Goal: Task Accomplishment & Management: Manage account settings

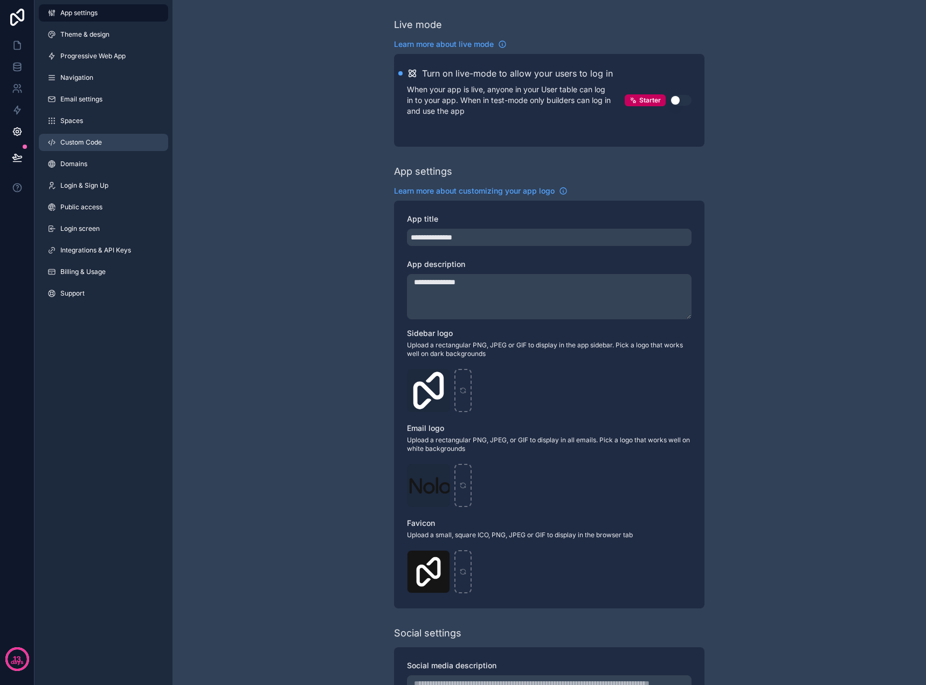
click at [95, 144] on span "Custom Code" at bounding box center [81, 142] width 42 height 9
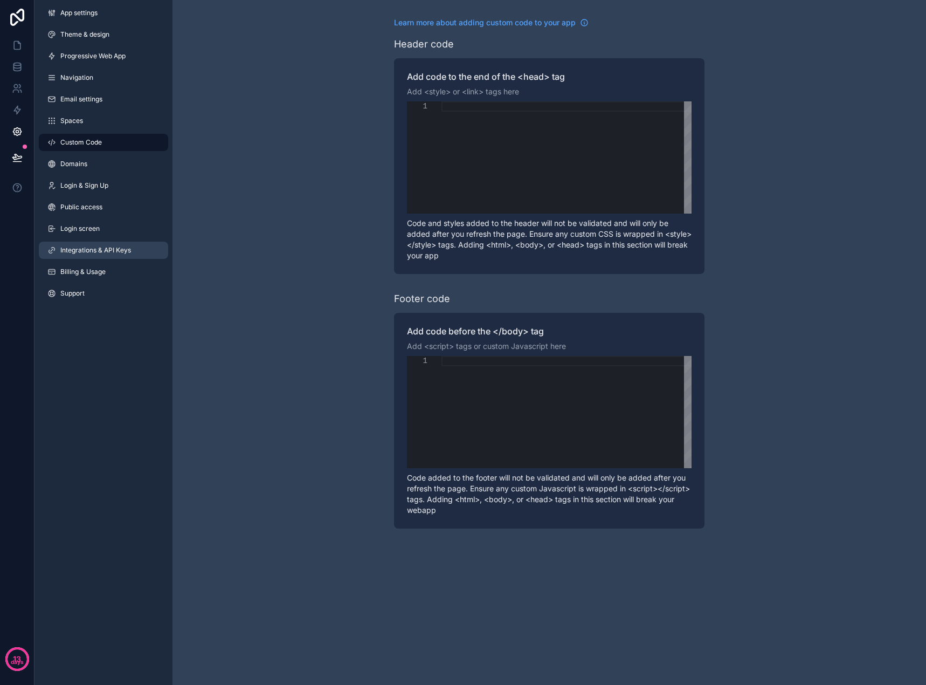
click at [100, 254] on span "Integrations & API Keys" at bounding box center [95, 250] width 71 height 9
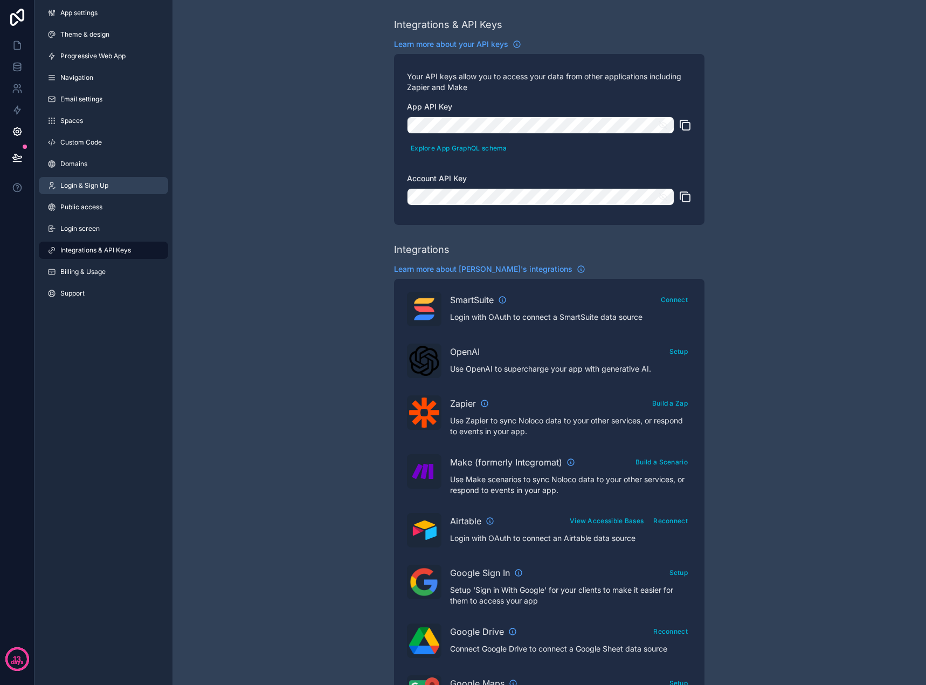
click at [104, 188] on span "Login & Sign Up" at bounding box center [84, 185] width 48 height 9
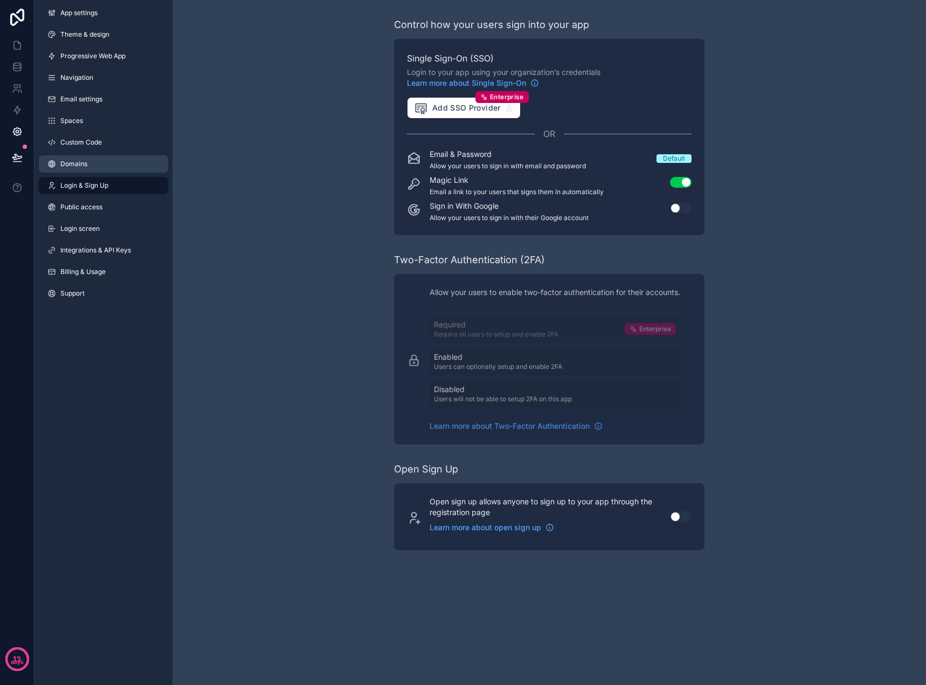
click at [111, 165] on link "Domains" at bounding box center [103, 163] width 129 height 17
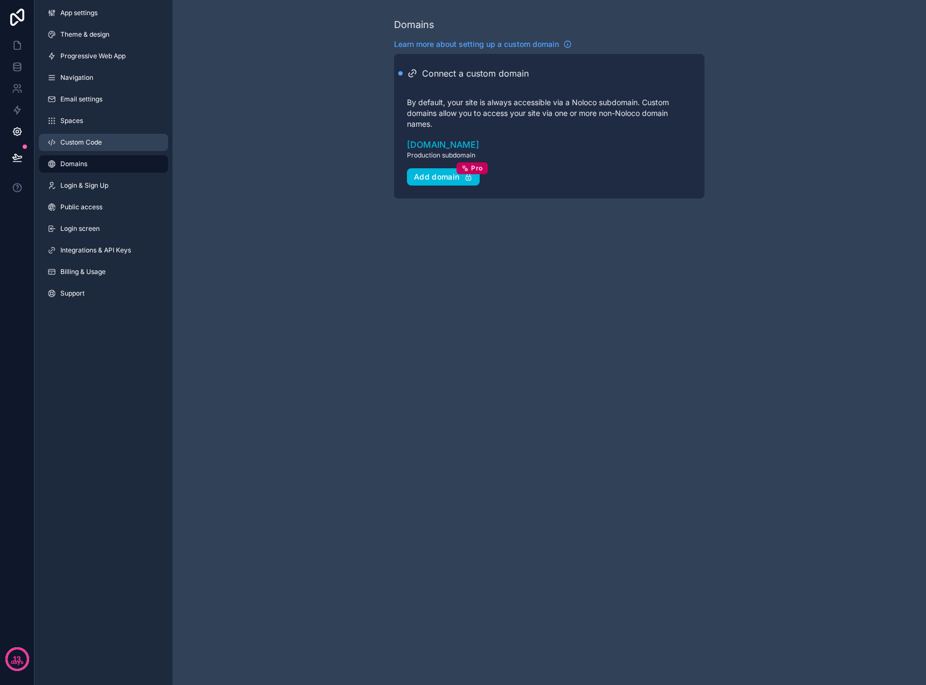
click at [110, 148] on link "Custom Code" at bounding box center [103, 142] width 129 height 17
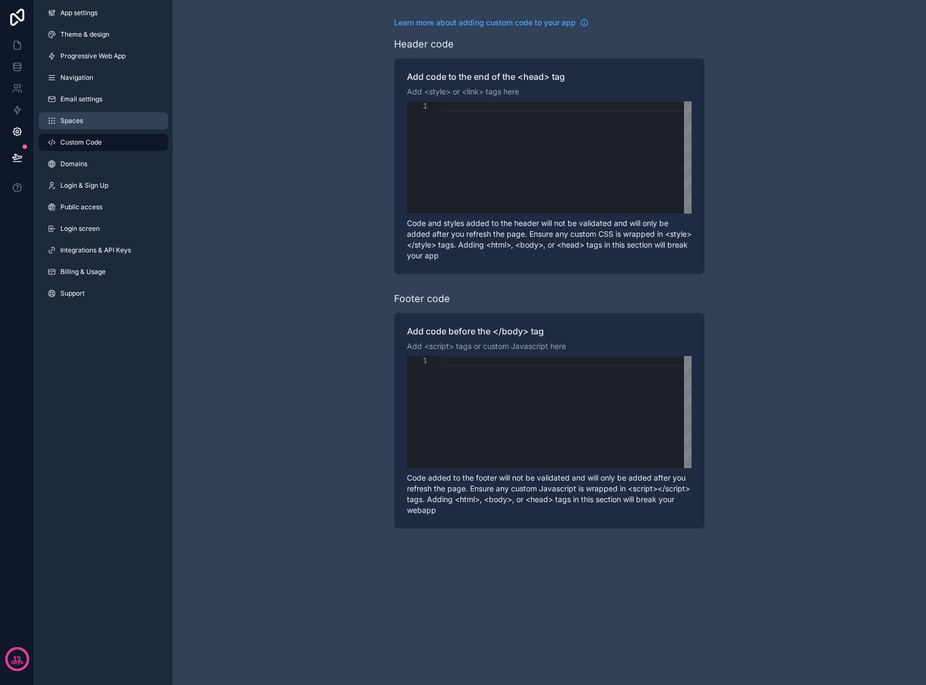
click at [106, 127] on link "Spaces" at bounding box center [103, 120] width 129 height 17
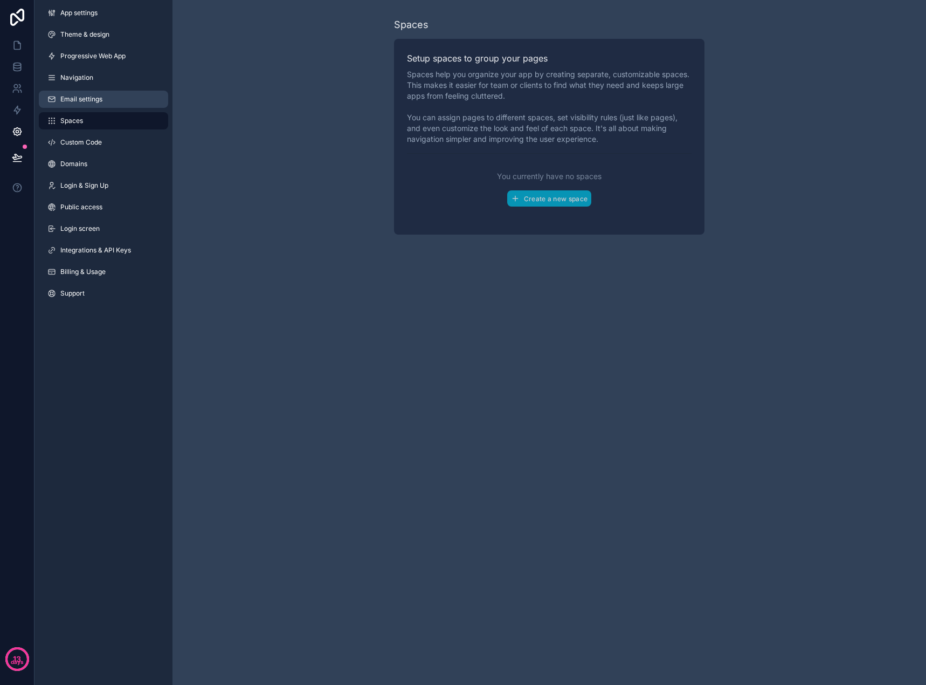
click at [103, 103] on link "Email settings" at bounding box center [103, 99] width 129 height 17
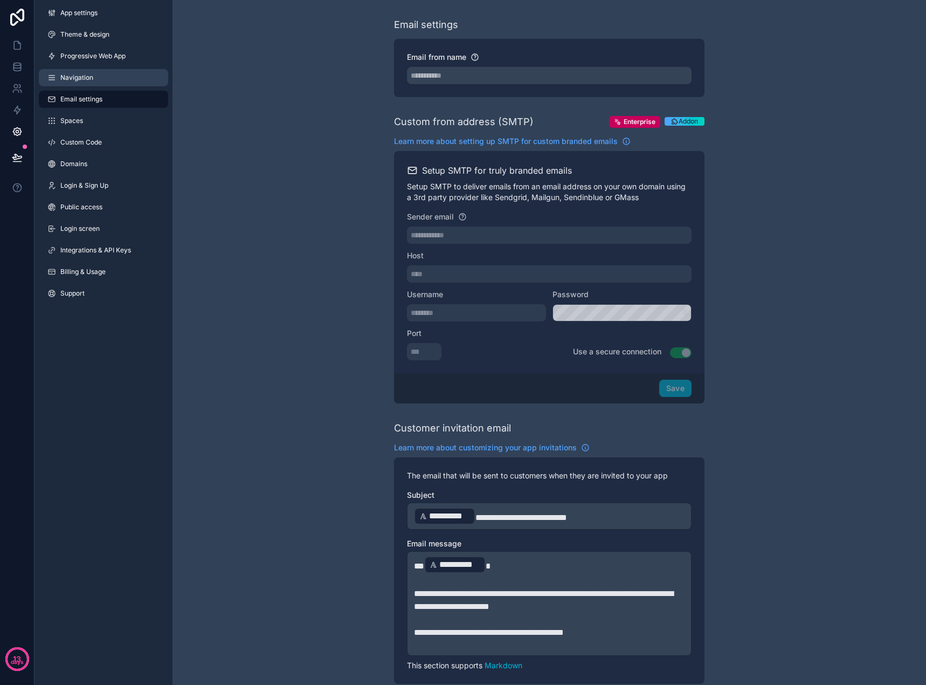
click at [102, 75] on link "Navigation" at bounding box center [103, 77] width 129 height 17
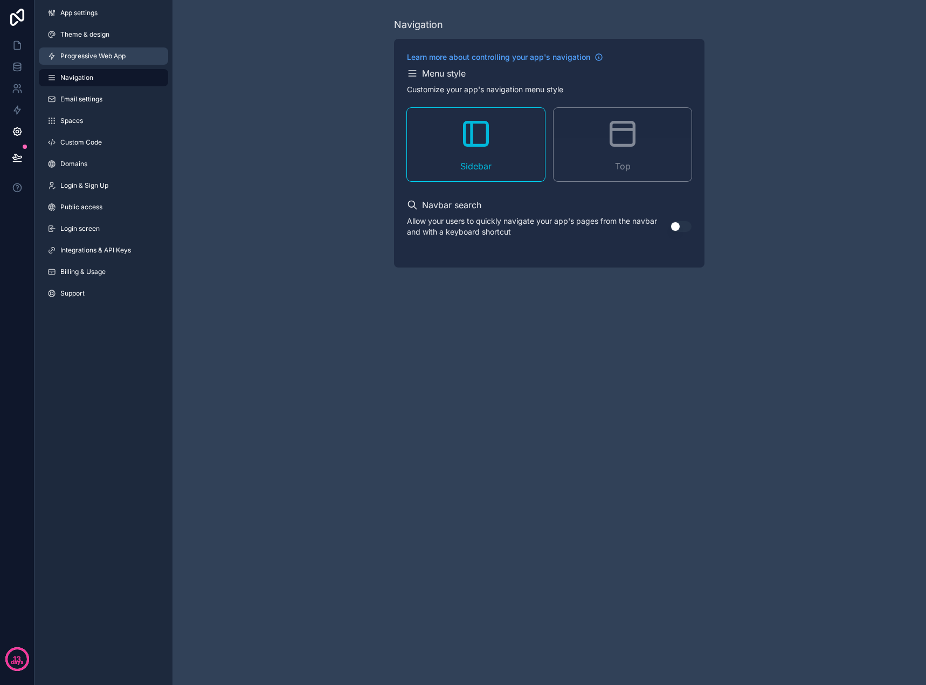
click at [102, 56] on span "Progressive Web App" at bounding box center [92, 56] width 65 height 9
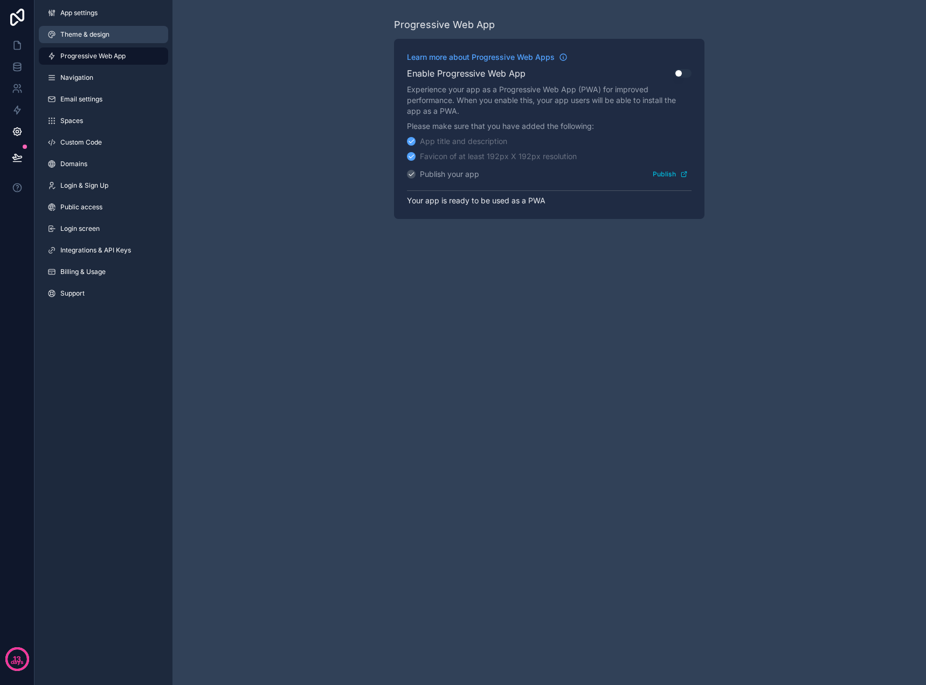
click at [102, 42] on link "Theme & design" at bounding box center [103, 34] width 129 height 17
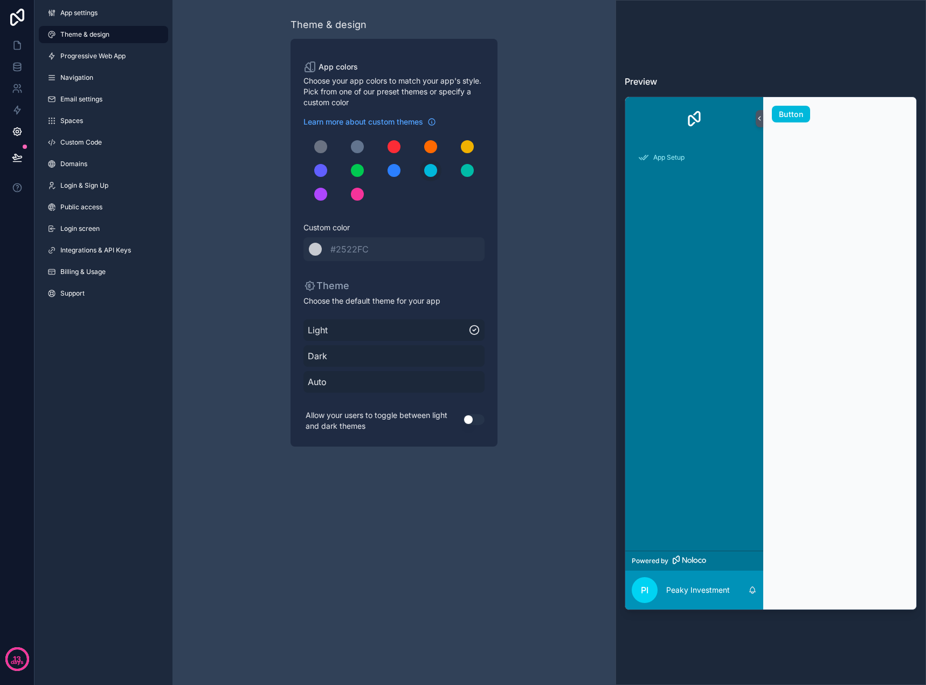
click at [100, 22] on div "App settings Theme & design Progressive Web App Navigation Email settings Space…" at bounding box center [103, 155] width 138 height 310
click at [100, 17] on link "App settings" at bounding box center [103, 12] width 129 height 17
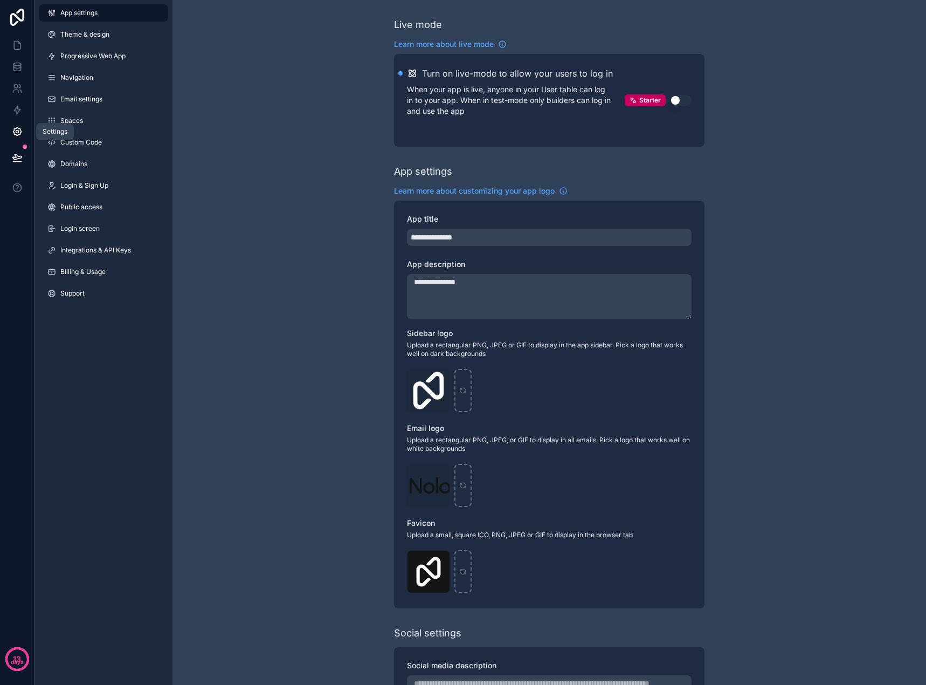
click at [17, 129] on icon at bounding box center [17, 131] width 11 height 11
click at [16, 49] on icon at bounding box center [17, 45] width 11 height 11
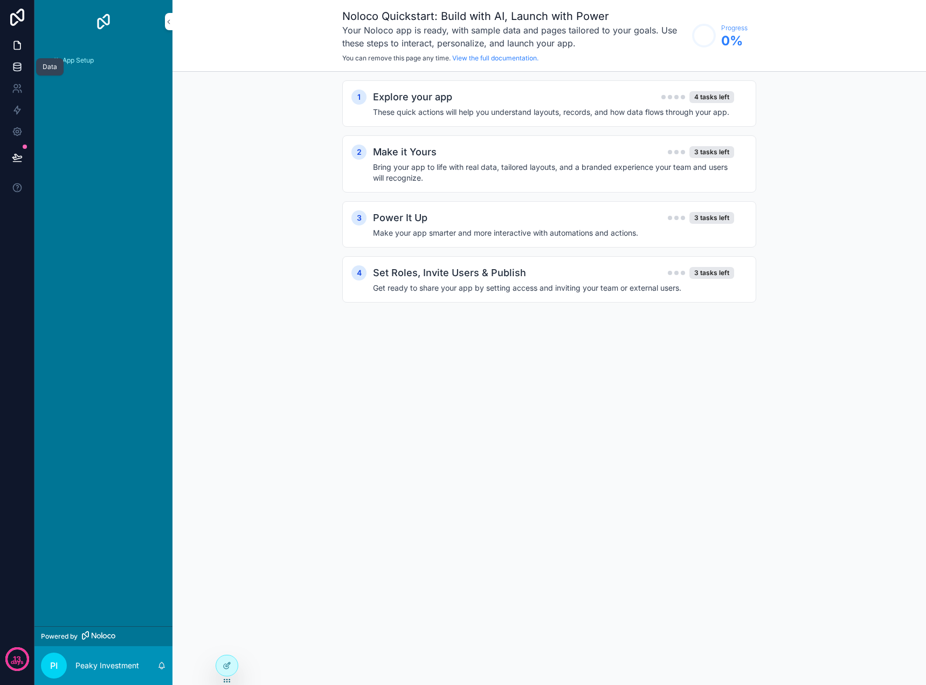
click at [16, 63] on icon at bounding box center [16, 64] width 7 height 3
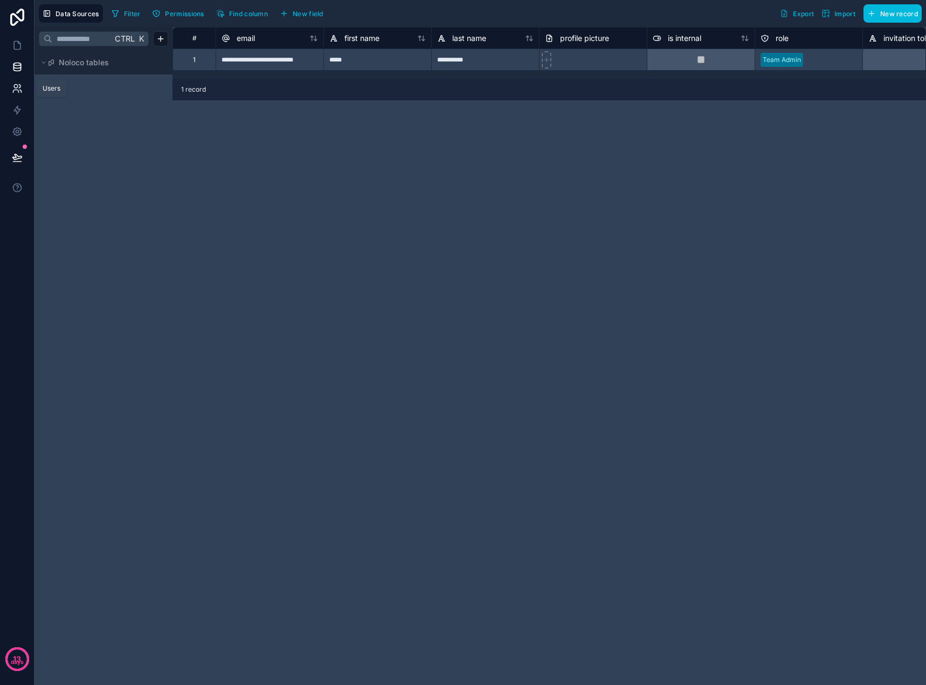
click at [20, 87] on icon at bounding box center [17, 88] width 11 height 11
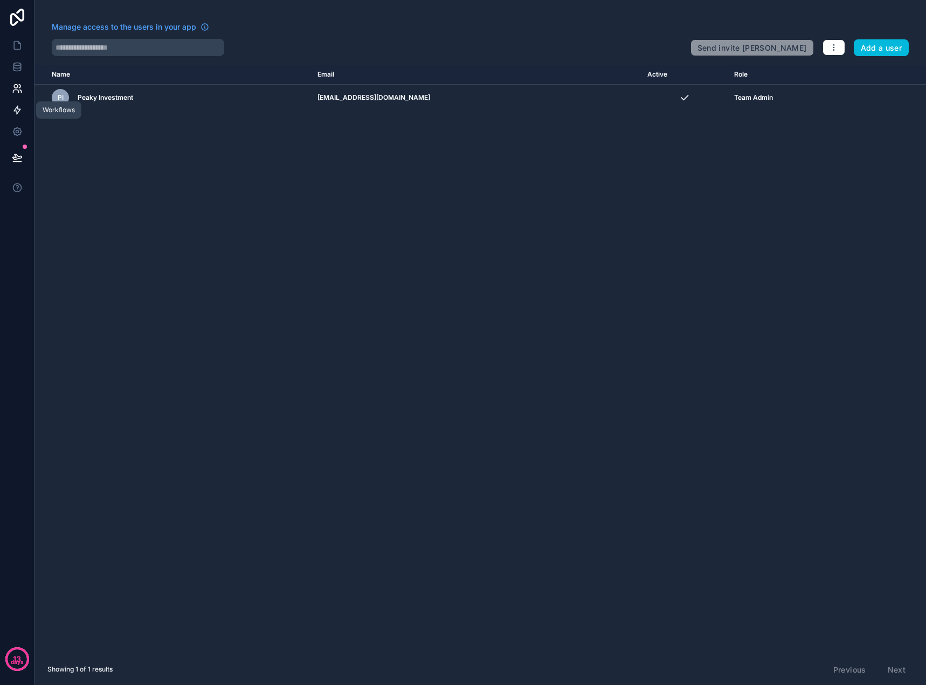
click at [17, 104] on link at bounding box center [17, 110] width 34 height 22
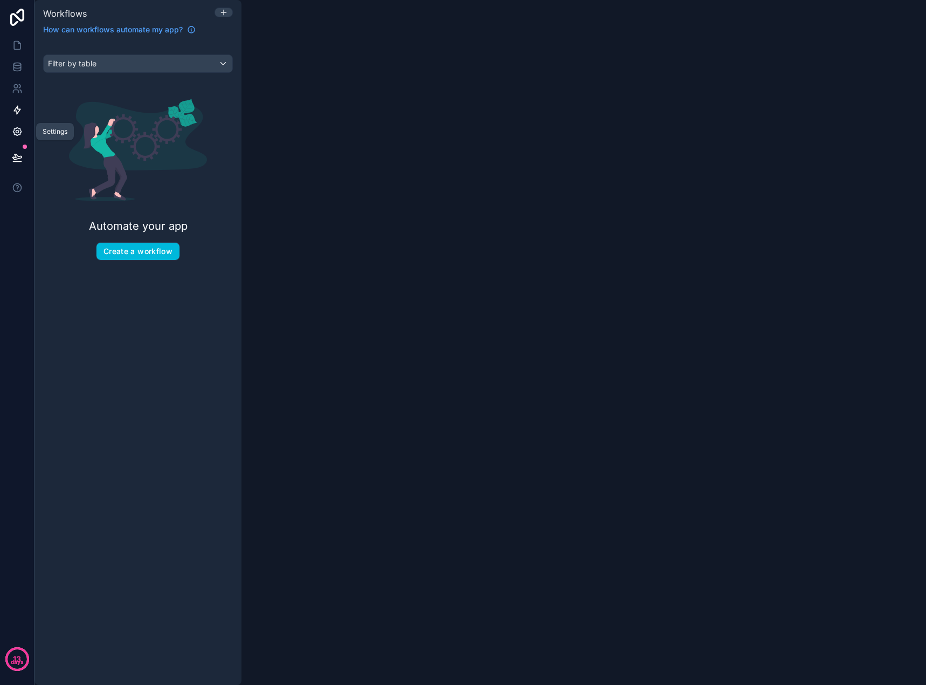
click at [18, 129] on icon at bounding box center [17, 132] width 8 height 8
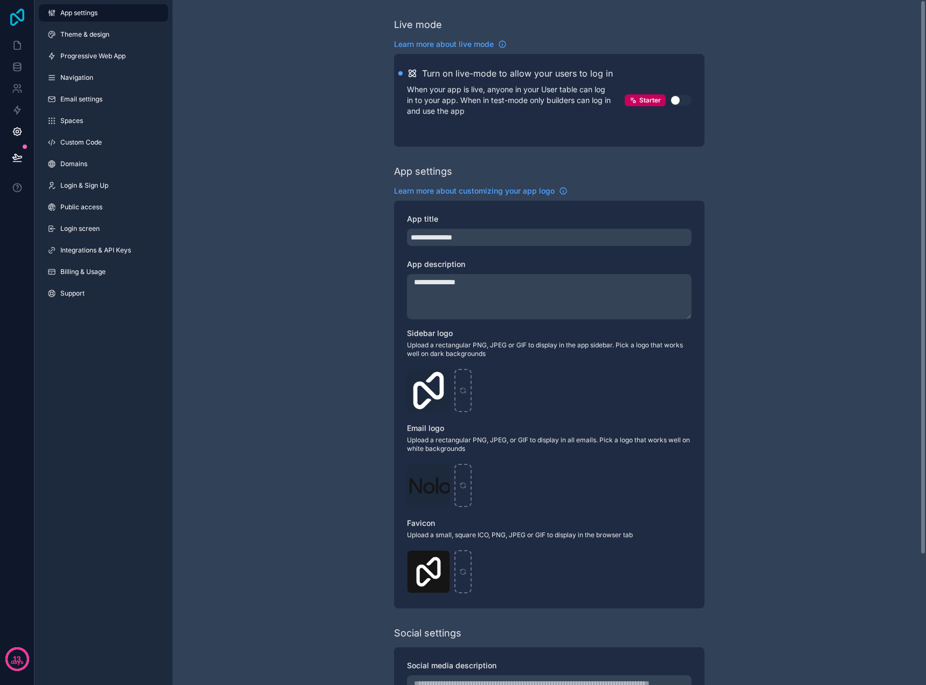
click at [21, 16] on icon at bounding box center [17, 17] width 22 height 17
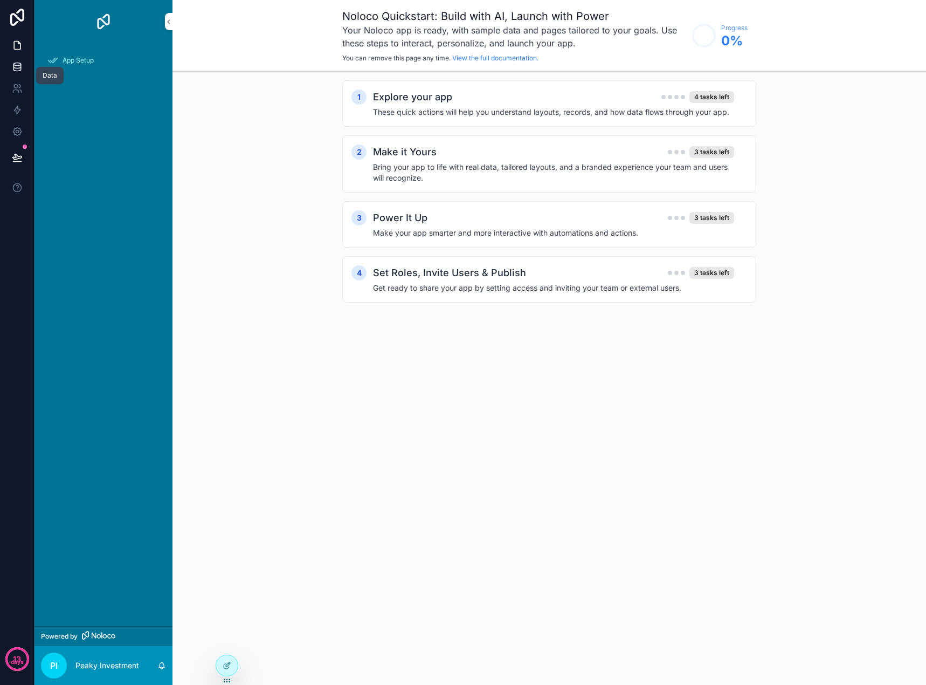
click at [20, 63] on icon at bounding box center [16, 64] width 7 height 3
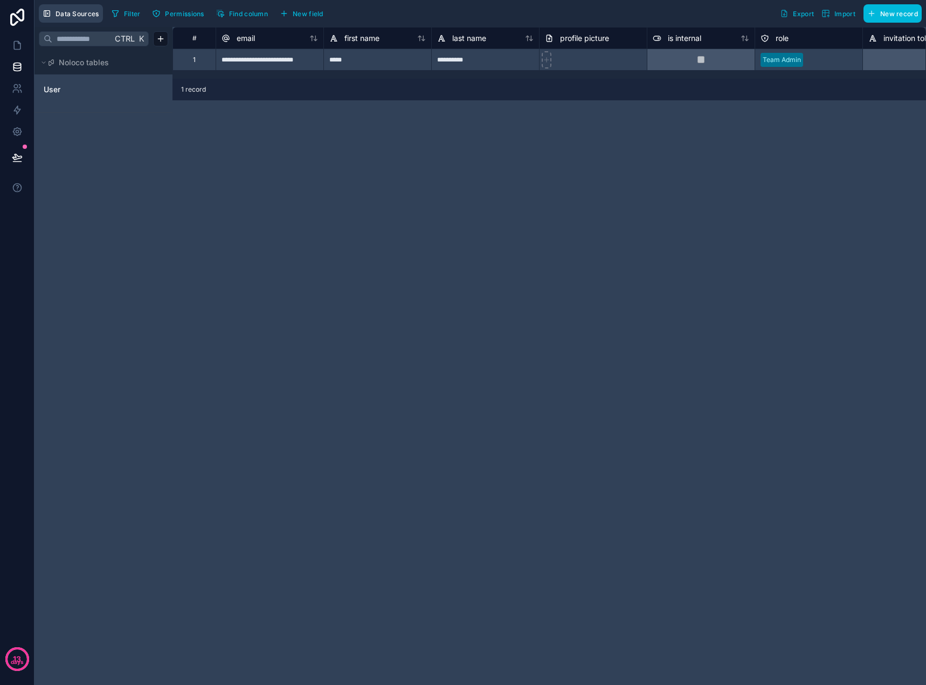
click at [67, 11] on span "Data Sources" at bounding box center [78, 14] width 44 height 8
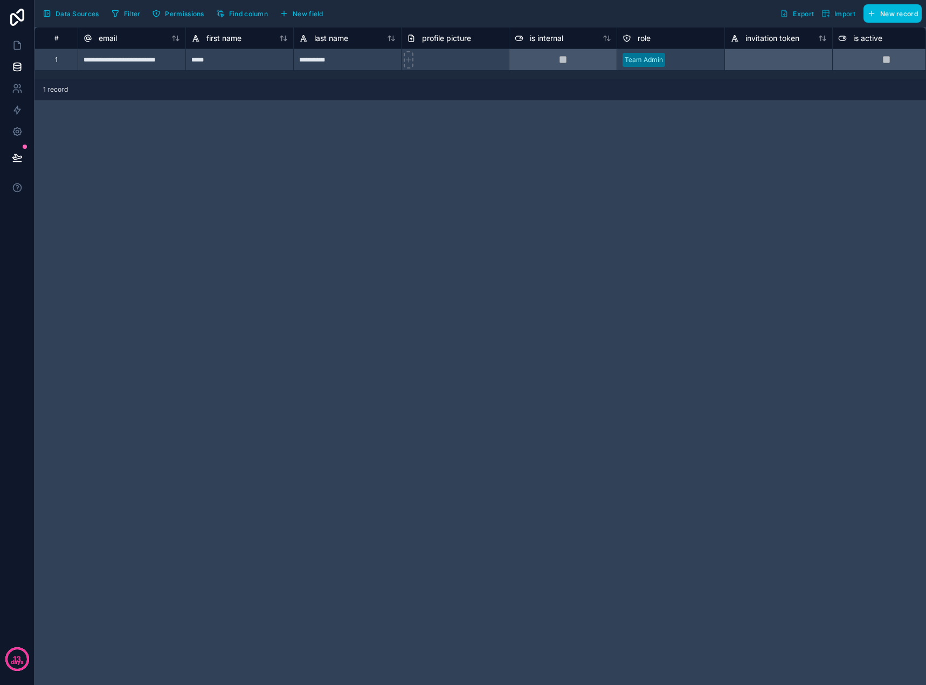
click at [67, 11] on span "Data Sources" at bounding box center [78, 14] width 44 height 8
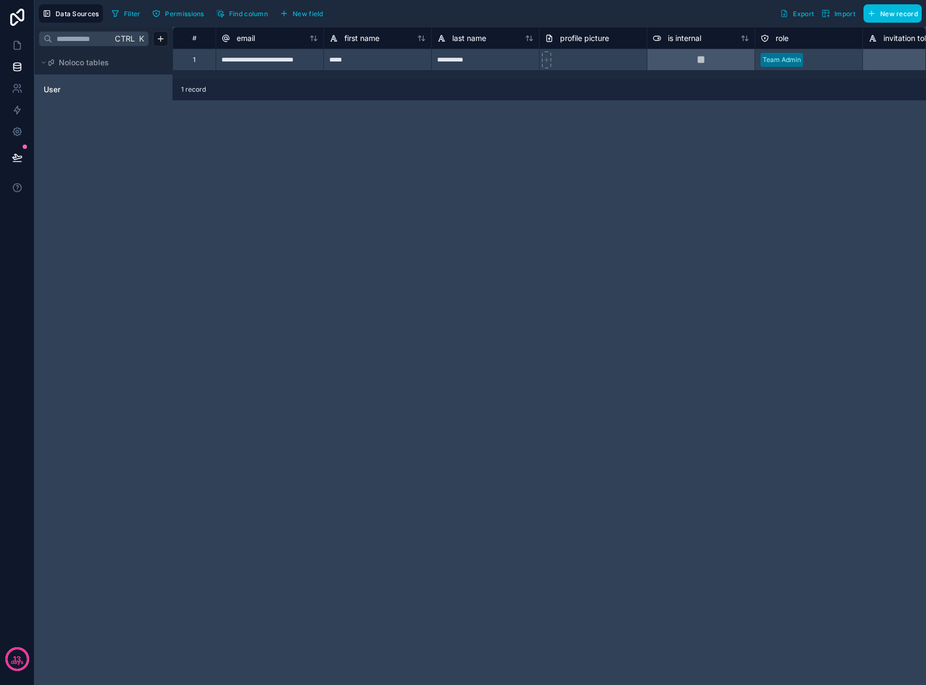
click at [838, 13] on span "Import" at bounding box center [844, 14] width 21 height 8
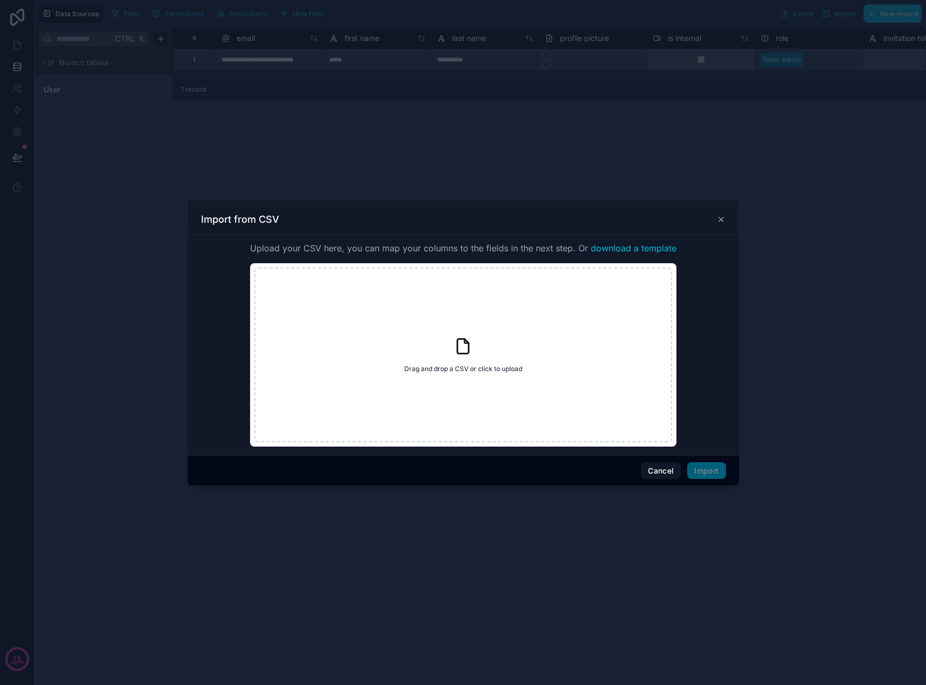
click at [723, 221] on icon at bounding box center [721, 219] width 9 height 9
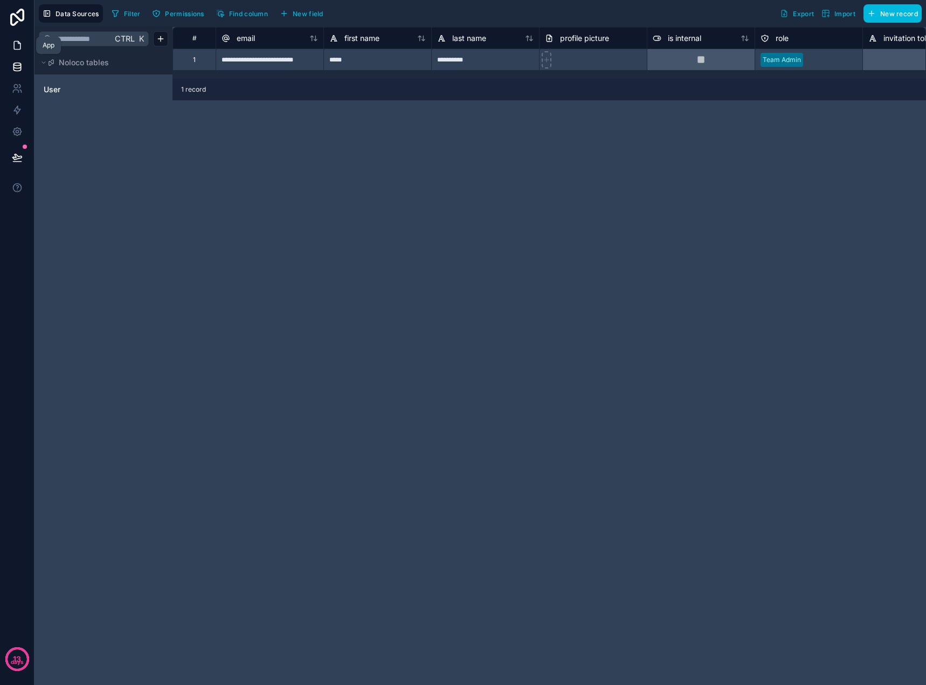
click at [10, 50] on link at bounding box center [17, 45] width 34 height 22
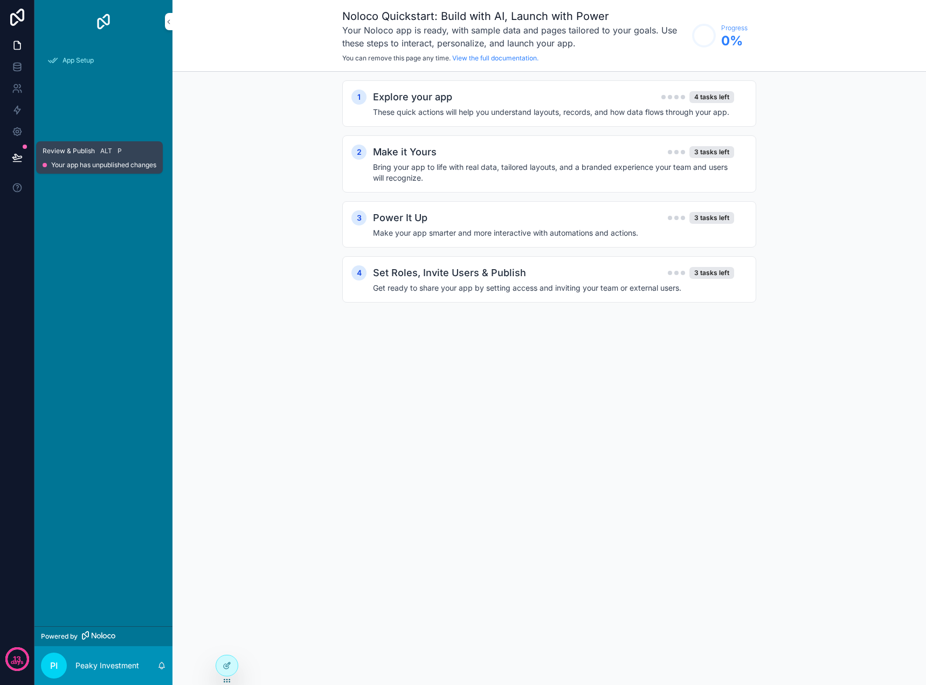
click at [12, 153] on icon at bounding box center [17, 157] width 11 height 11
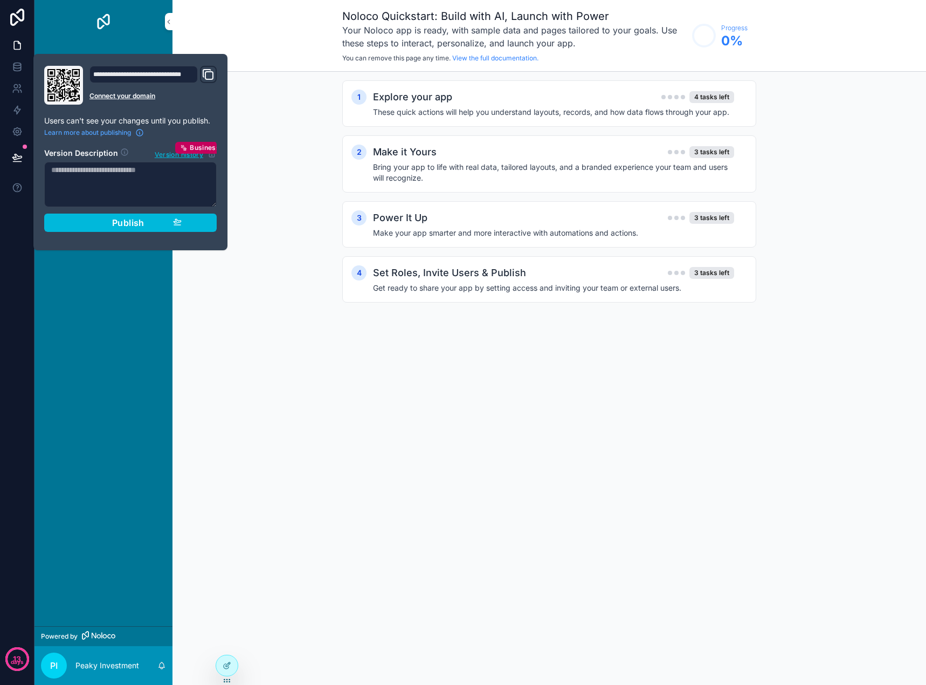
click at [294, 160] on div "1 Explore your app 4 tasks left These quick actions will help you understand la…" at bounding box center [549, 202] width 754 height 261
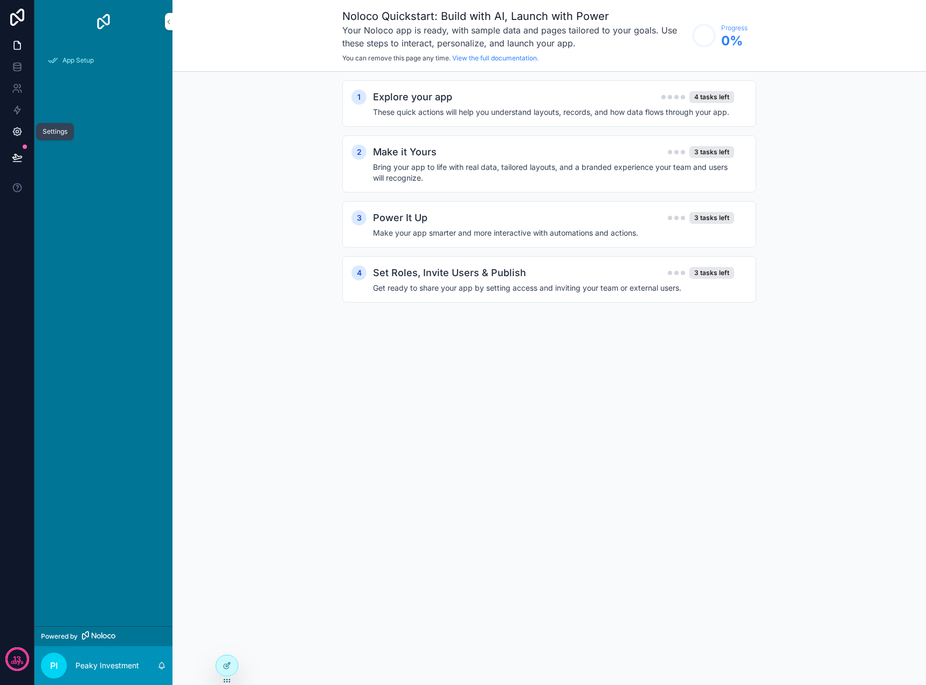
click at [26, 129] on link at bounding box center [17, 132] width 34 height 22
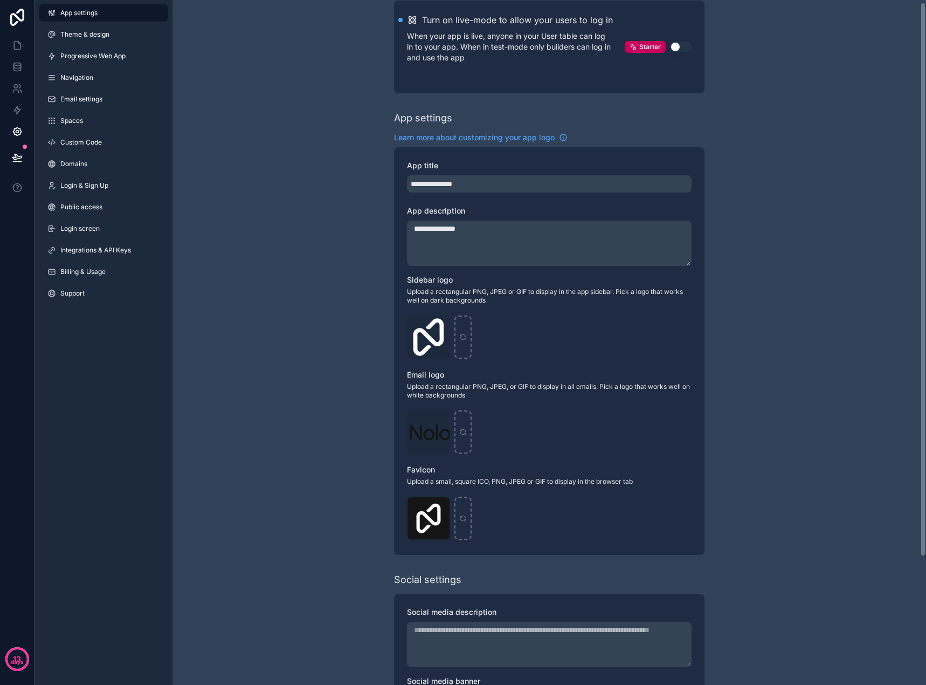
scroll to position [161, 0]
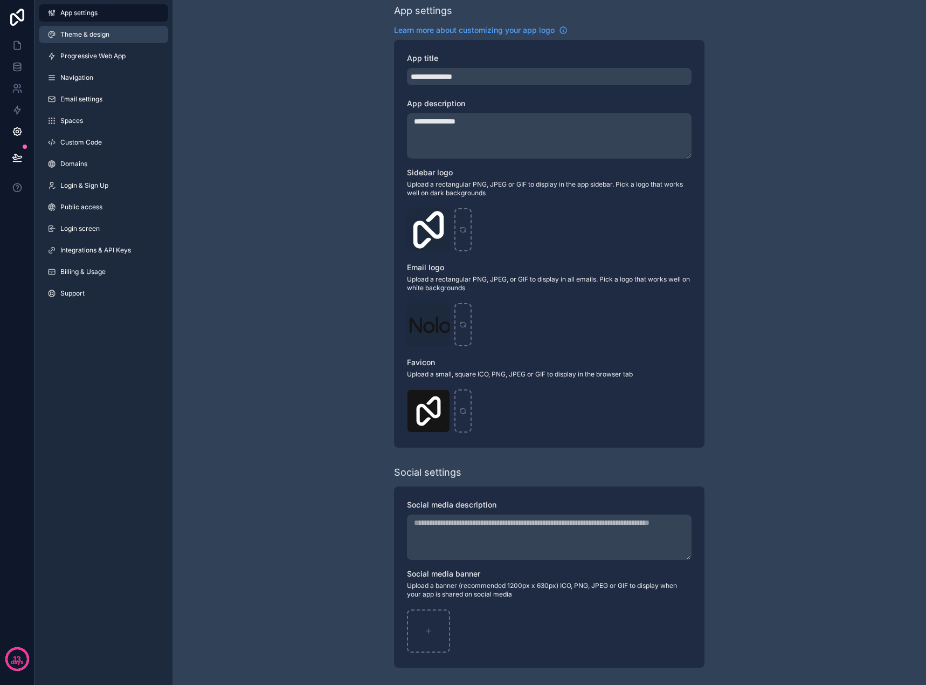
click at [85, 32] on span "Theme & design" at bounding box center [84, 34] width 49 height 9
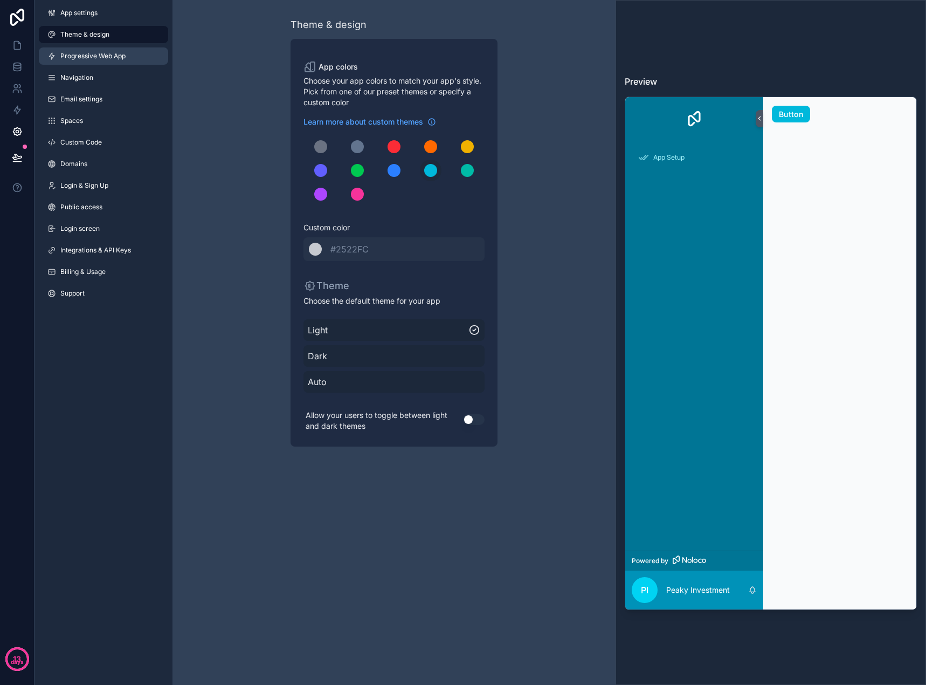
click at [93, 52] on span "Progressive Web App" at bounding box center [92, 56] width 65 height 9
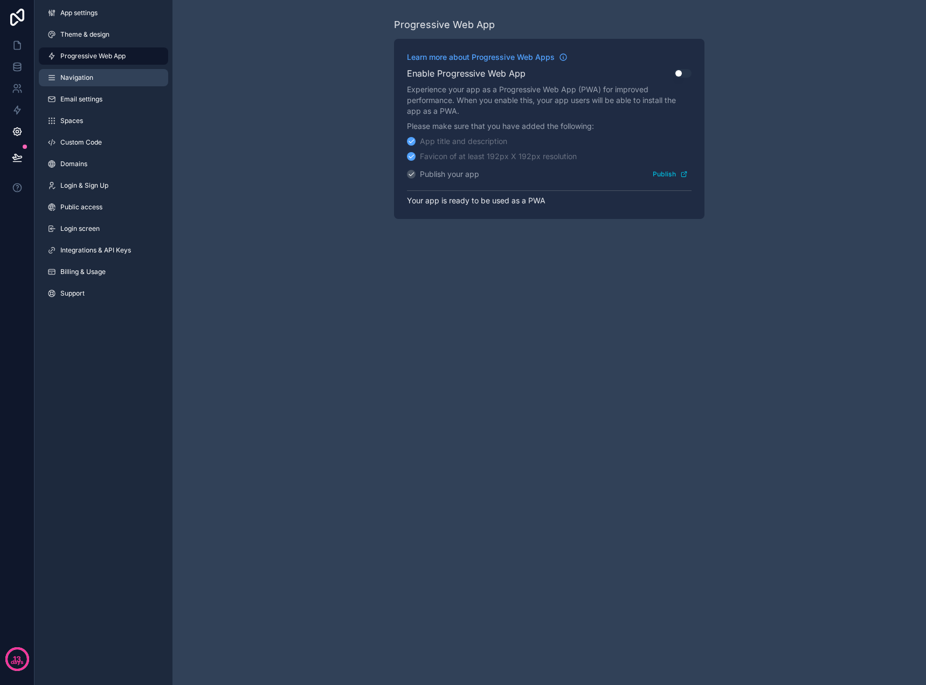
click at [91, 81] on span "Navigation" at bounding box center [76, 77] width 33 height 9
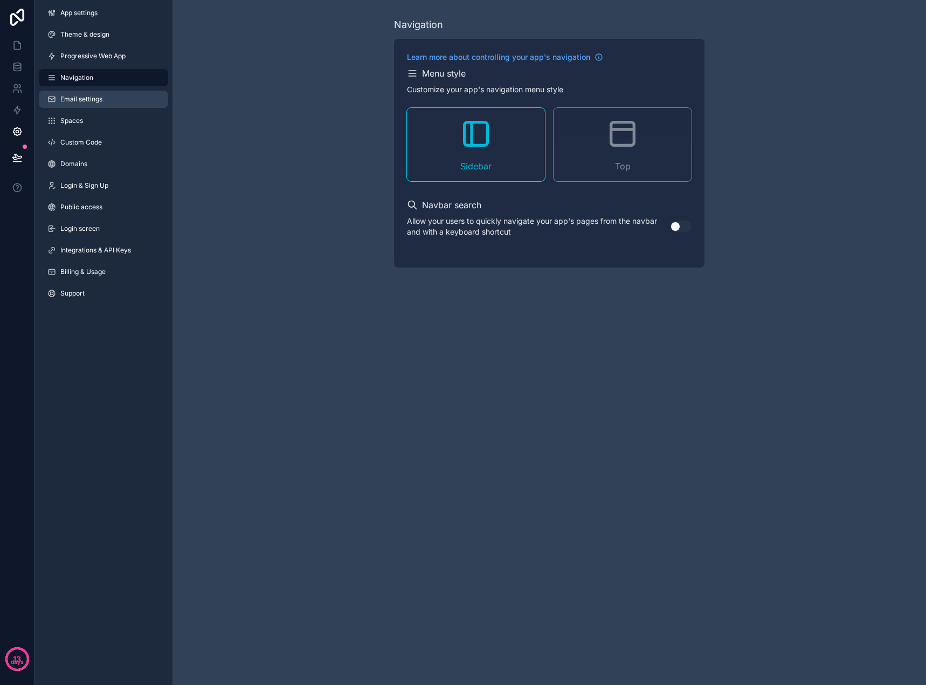
click at [91, 96] on span "Email settings" at bounding box center [81, 99] width 42 height 9
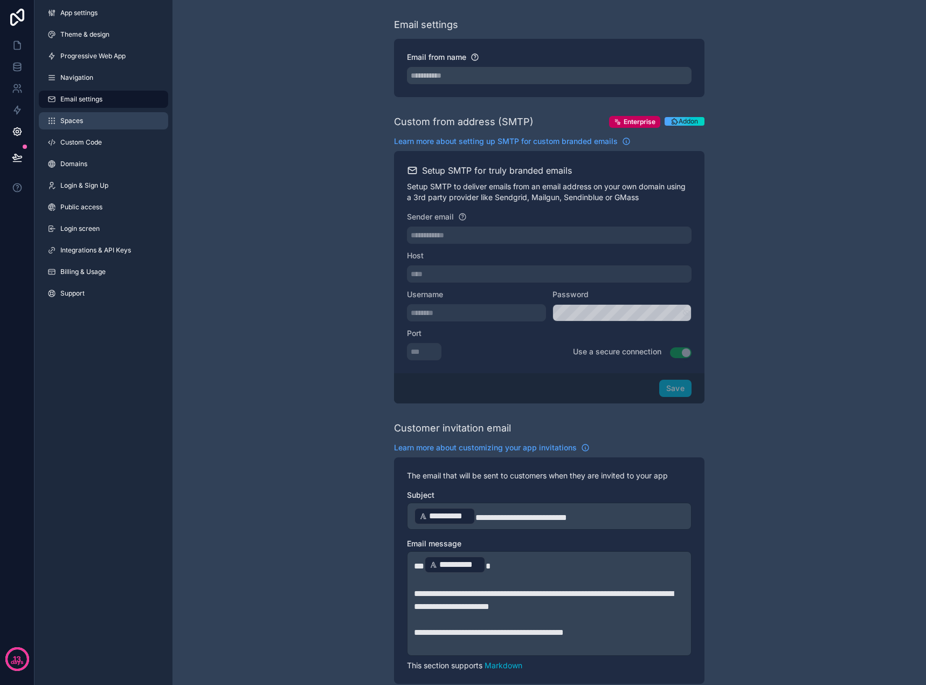
click at [96, 121] on link "Spaces" at bounding box center [103, 120] width 129 height 17
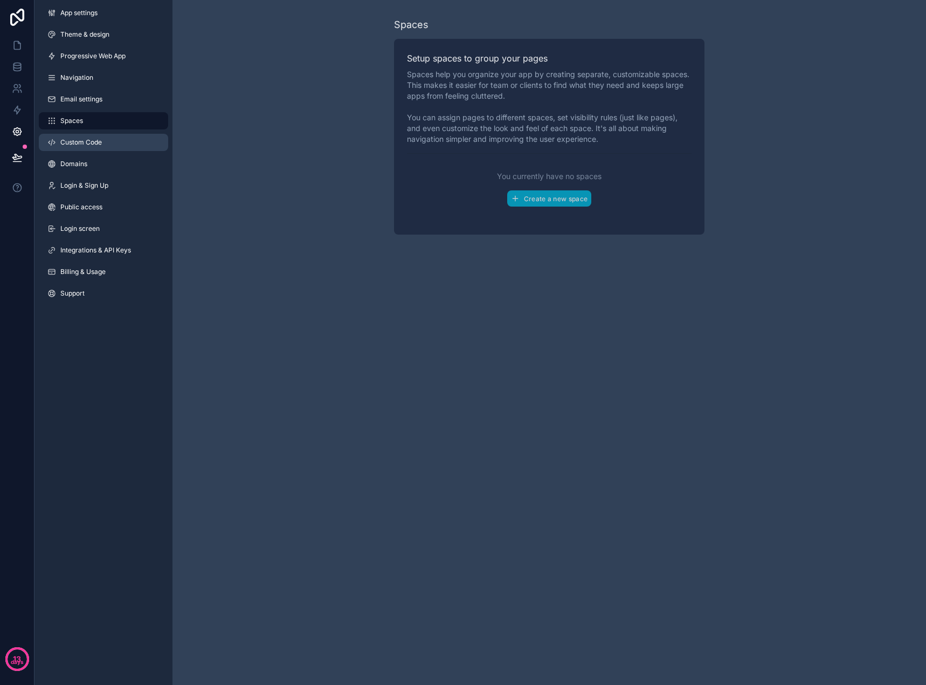
click at [99, 140] on span "Custom Code" at bounding box center [81, 142] width 42 height 9
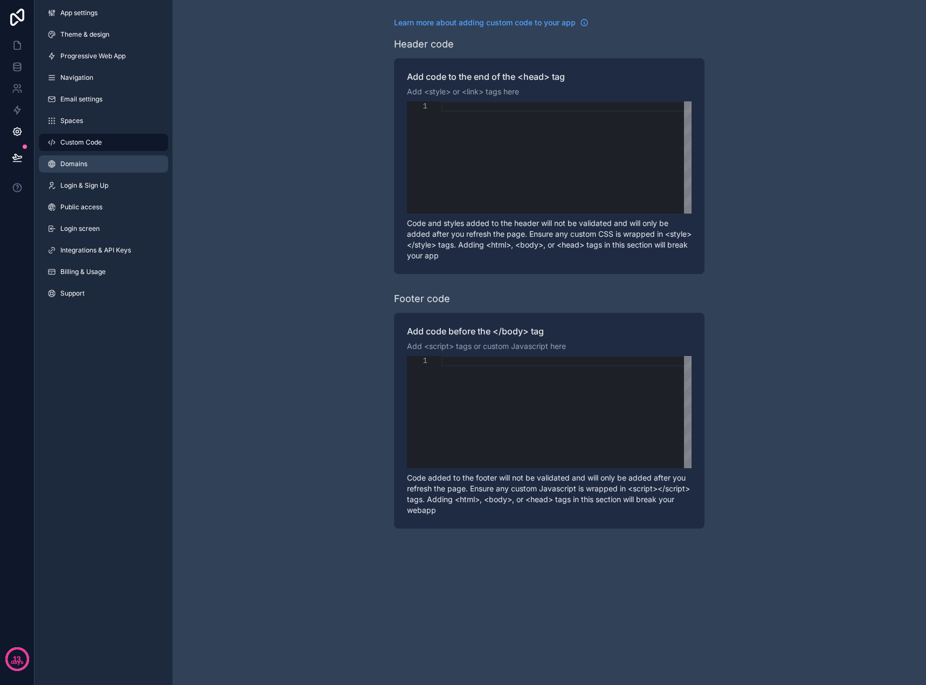
click at [103, 171] on link "Domains" at bounding box center [103, 163] width 129 height 17
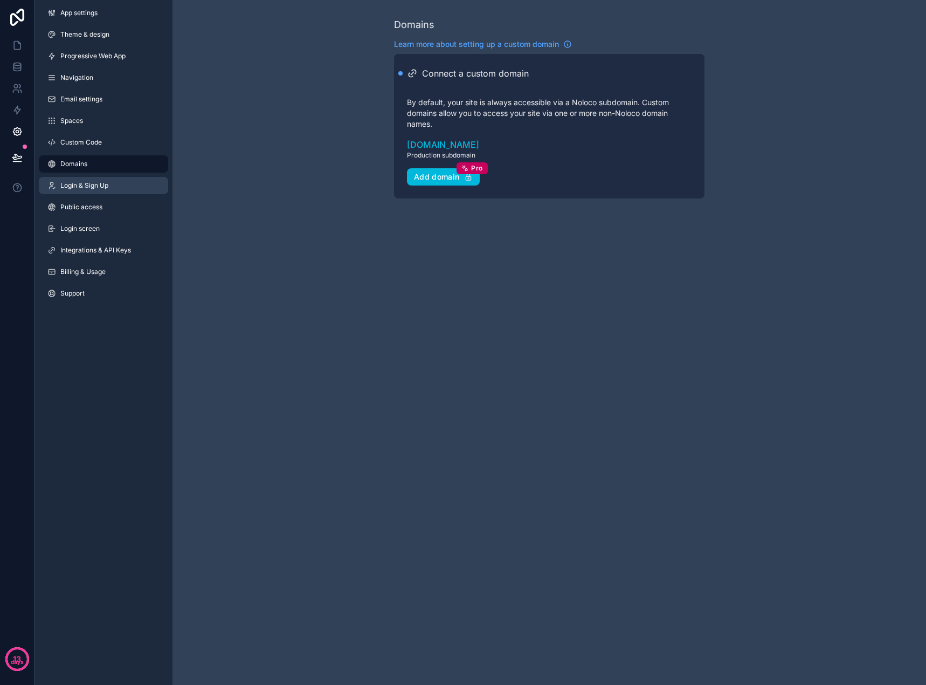
click at [105, 188] on span "Login & Sign Up" at bounding box center [84, 185] width 48 height 9
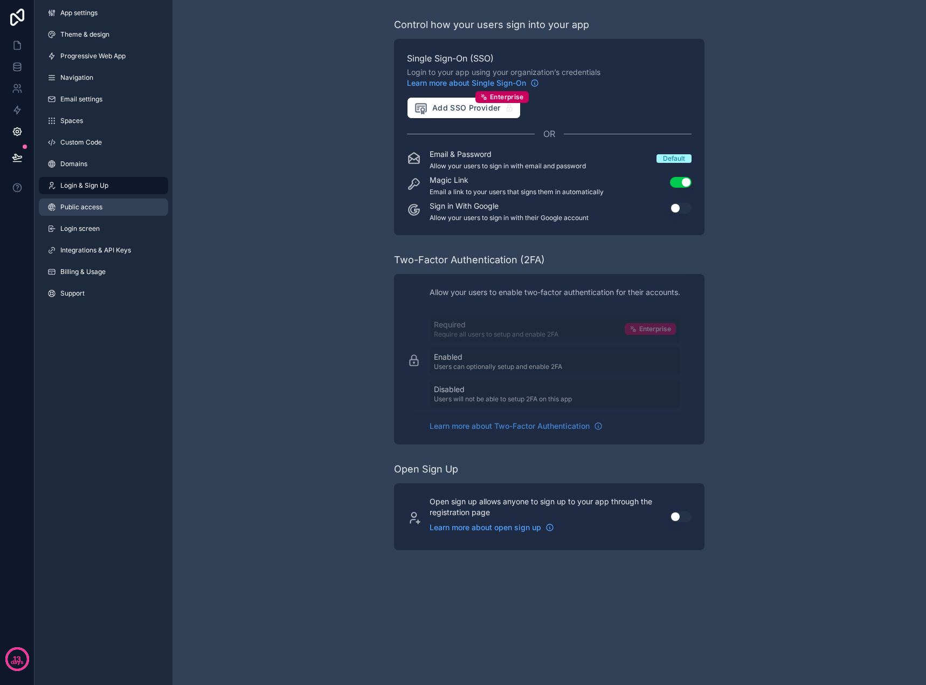
click at [109, 207] on link "Public access" at bounding box center [103, 206] width 129 height 17
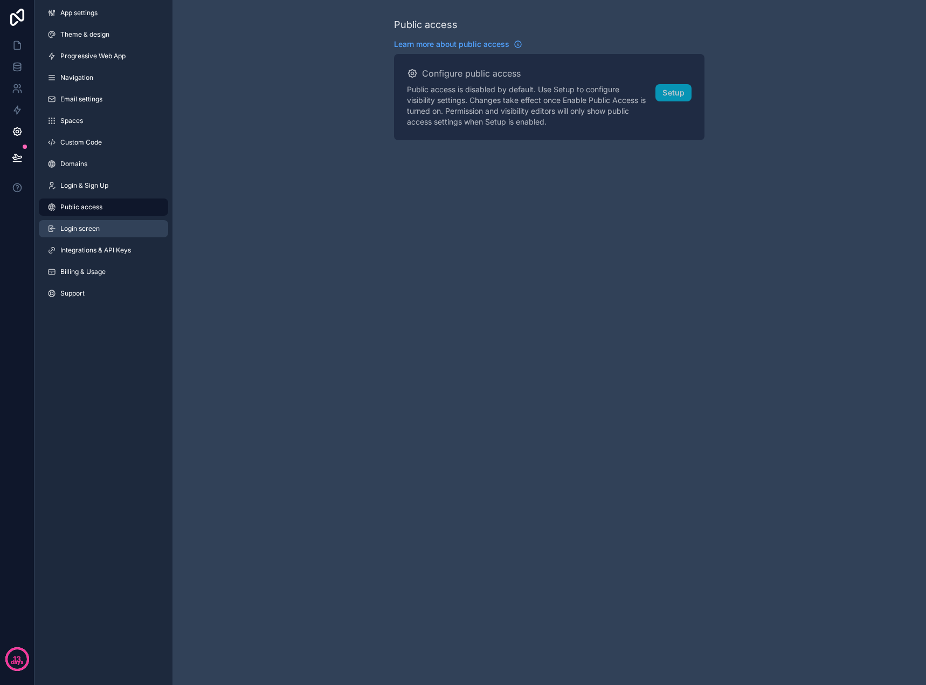
click at [117, 236] on link "Login screen" at bounding box center [103, 228] width 129 height 17
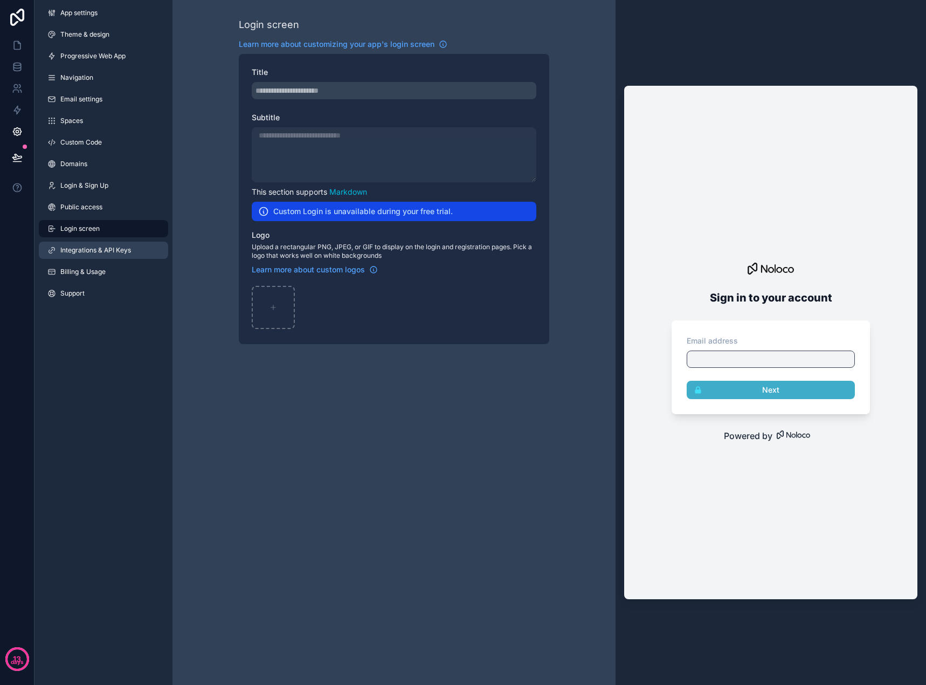
click at [122, 252] on span "Integrations & API Keys" at bounding box center [95, 250] width 71 height 9
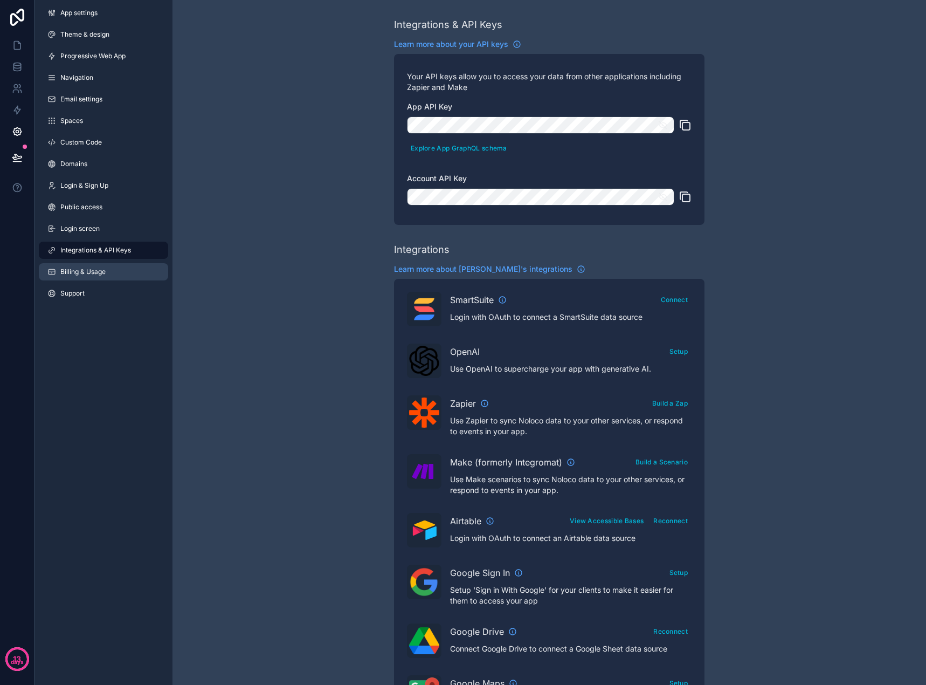
click at [87, 272] on span "Billing & Usage" at bounding box center [82, 271] width 45 height 9
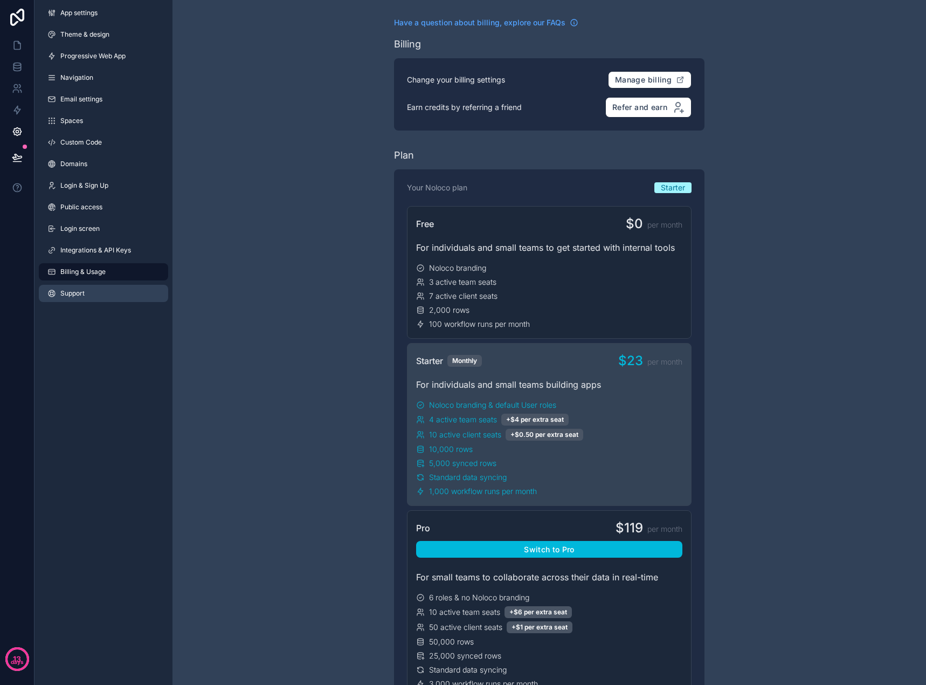
click at [87, 296] on link "Support" at bounding box center [103, 293] width 129 height 17
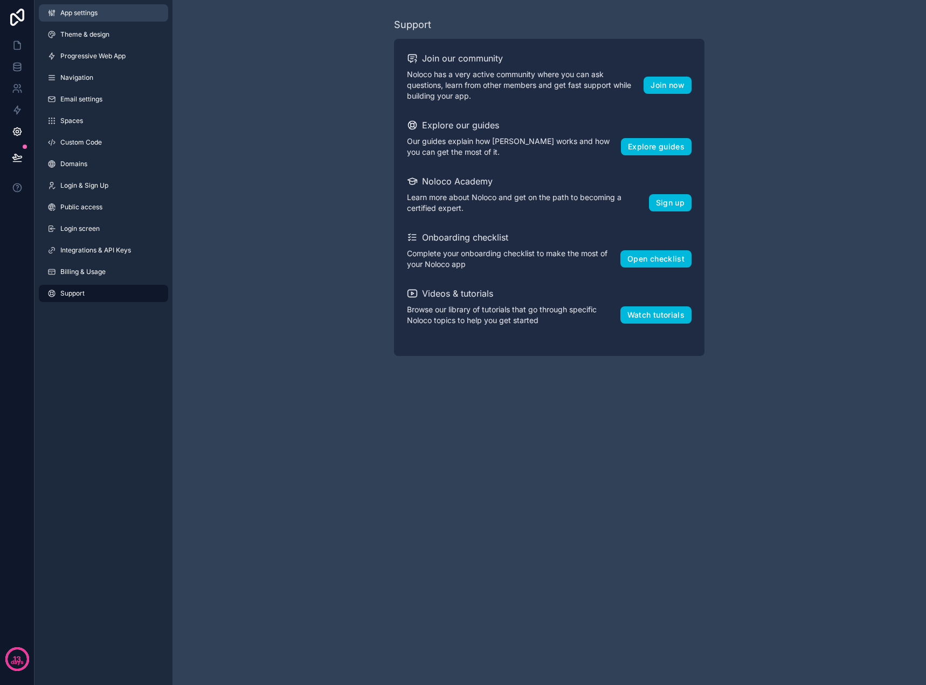
click at [102, 13] on link "App settings" at bounding box center [103, 12] width 129 height 17
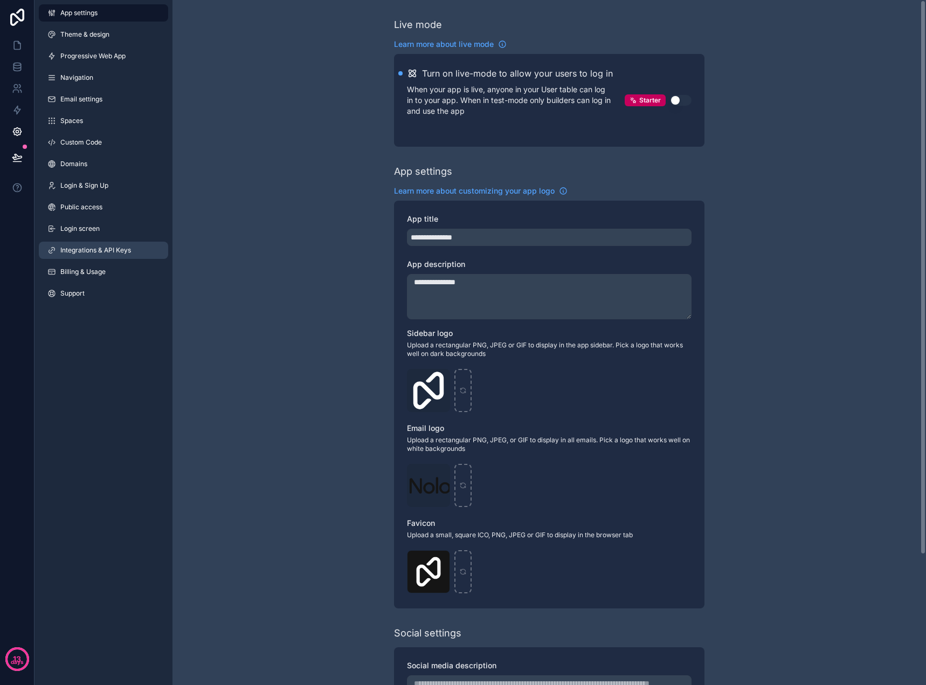
click at [101, 252] on span "Integrations & API Keys" at bounding box center [95, 250] width 71 height 9
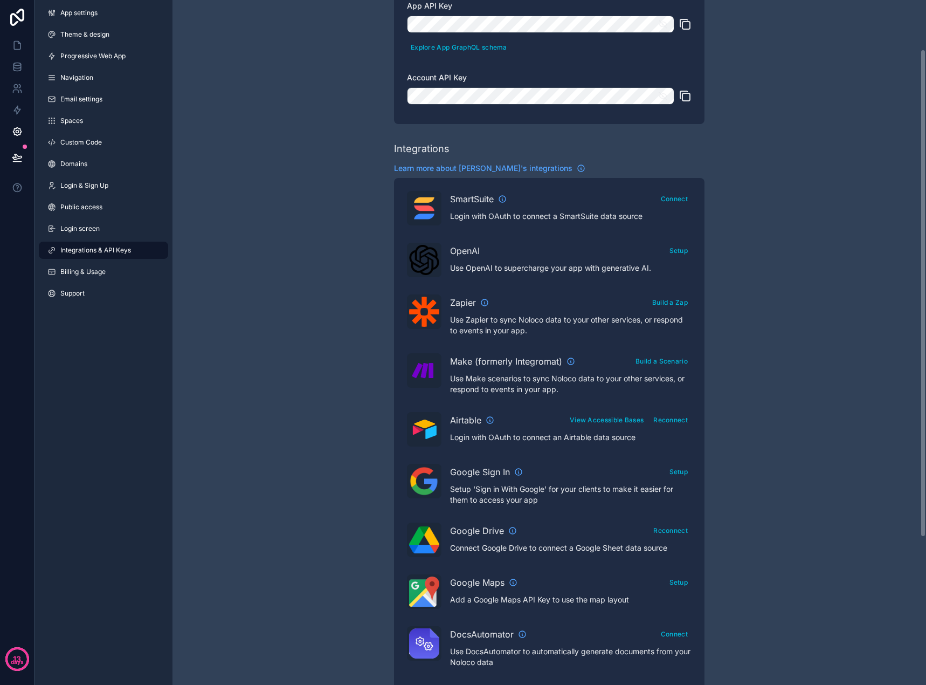
scroll to position [108, 0]
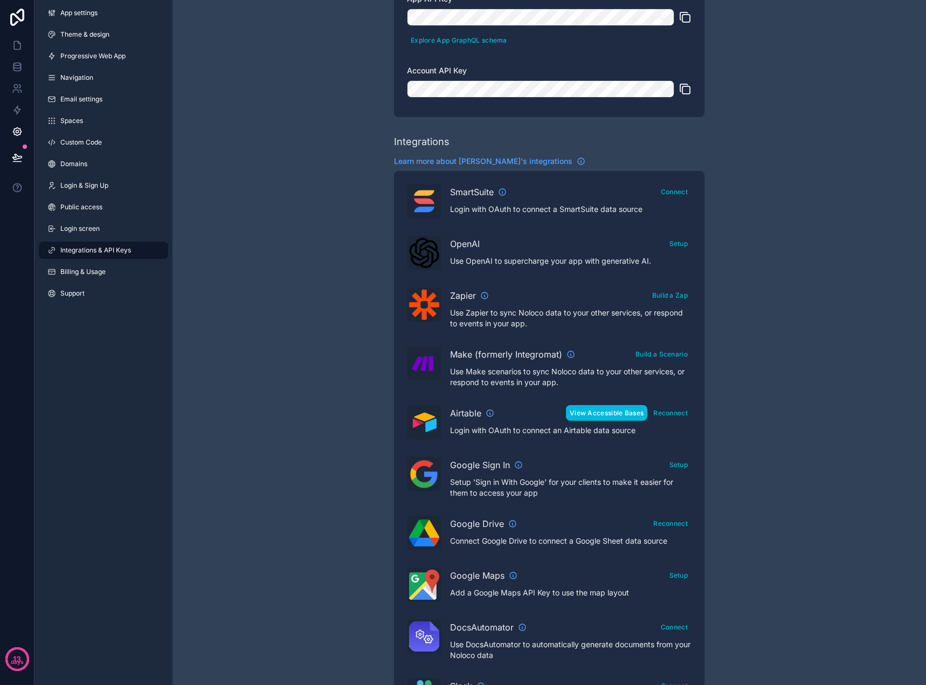
click at [616, 413] on button "View Accessible Bases" at bounding box center [606, 413] width 81 height 16
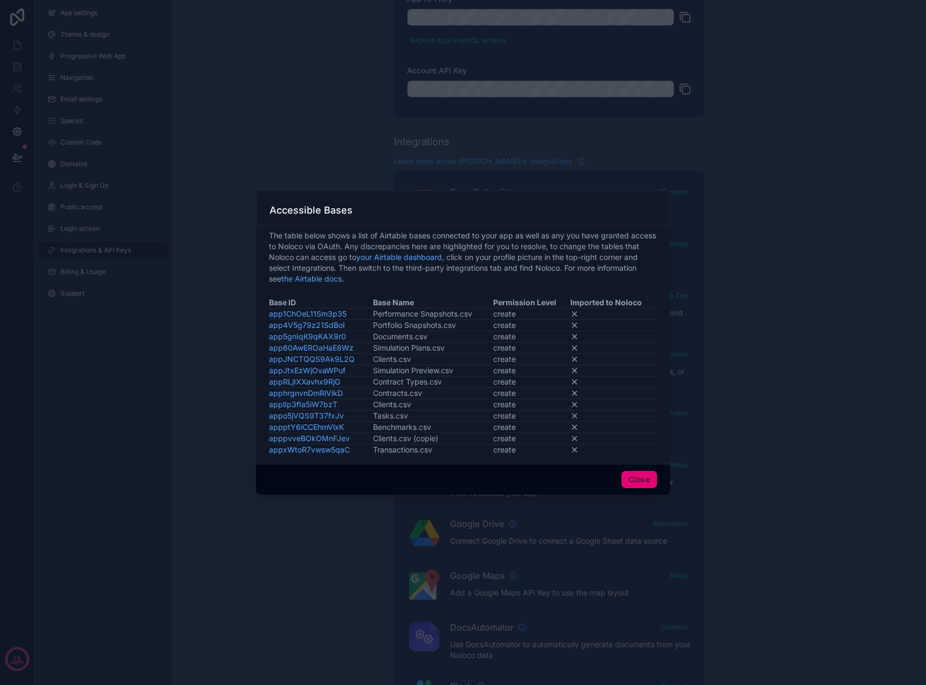
click at [651, 475] on button "Close" at bounding box center [640, 479] width 36 height 17
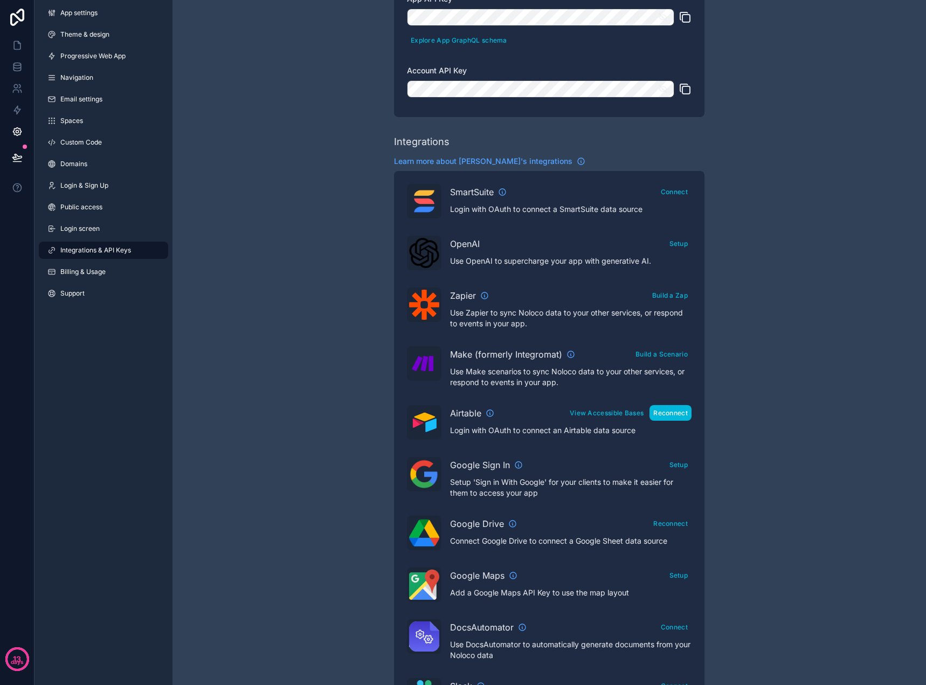
click at [672, 413] on button "Reconnect" at bounding box center [671, 413] width 42 height 16
click at [604, 416] on button "View Accessible Bases" at bounding box center [606, 413] width 81 height 16
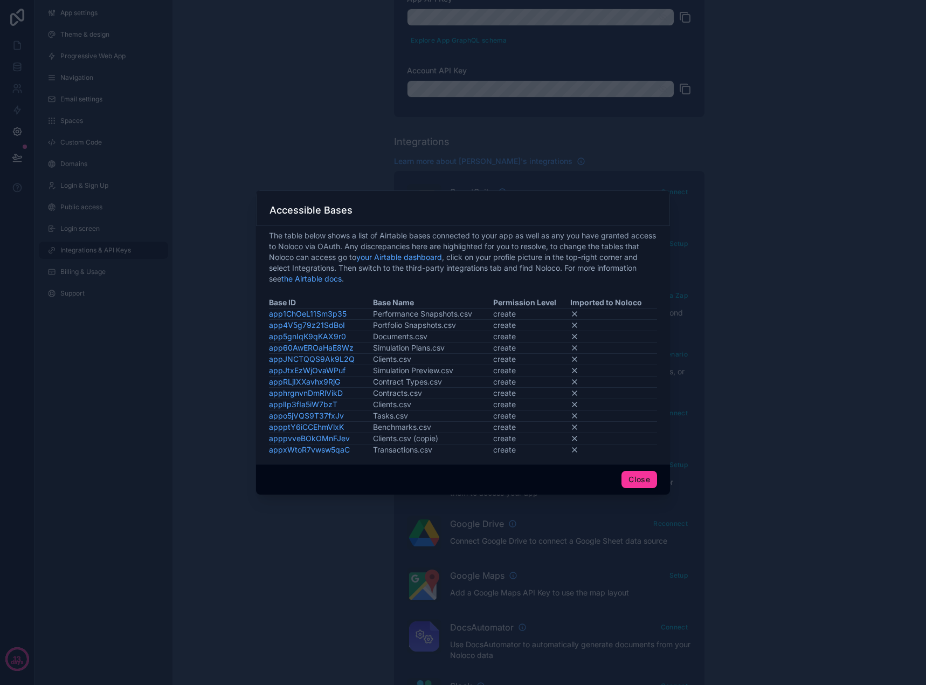
click at [642, 484] on button "Close" at bounding box center [640, 479] width 36 height 17
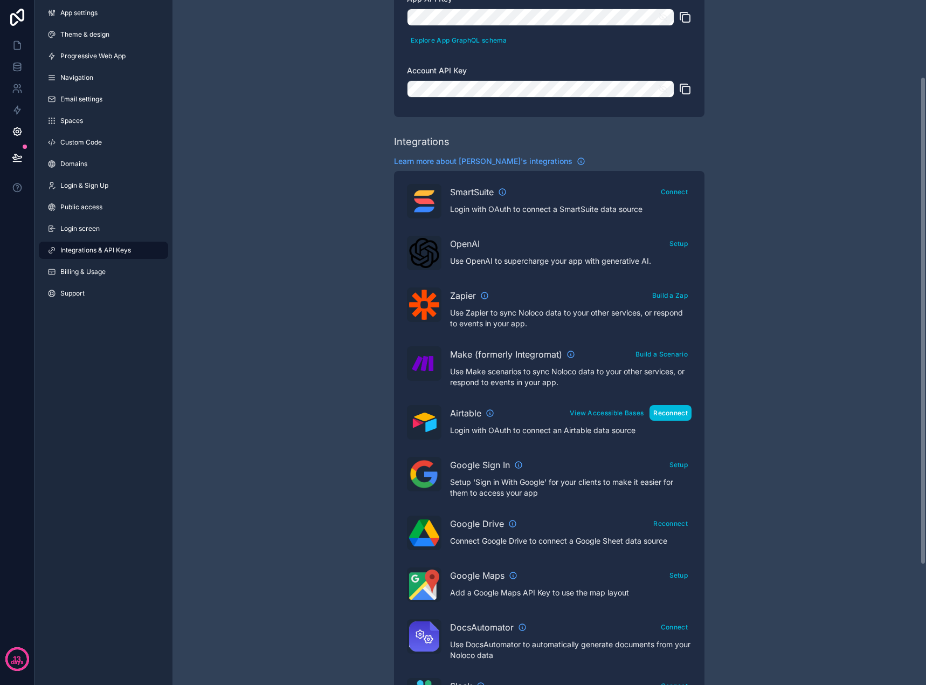
click at [672, 415] on button "Reconnect" at bounding box center [671, 413] width 42 height 16
click at [674, 416] on button "Reconnect" at bounding box center [671, 413] width 42 height 16
click at [605, 416] on button "View Accessible Bases" at bounding box center [606, 413] width 81 height 16
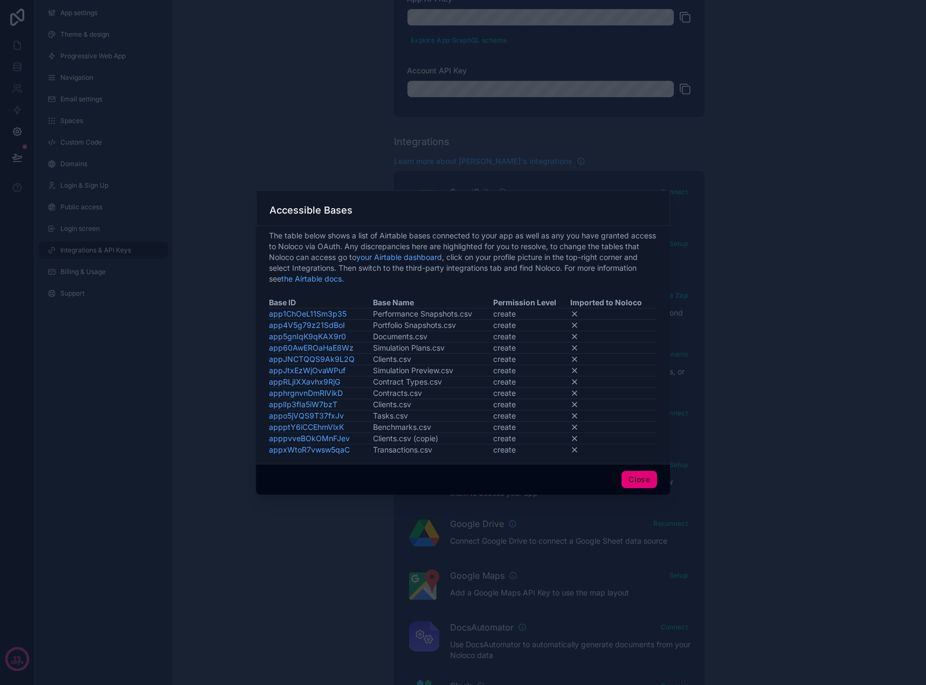
click at [639, 474] on button "Close" at bounding box center [640, 479] width 36 height 17
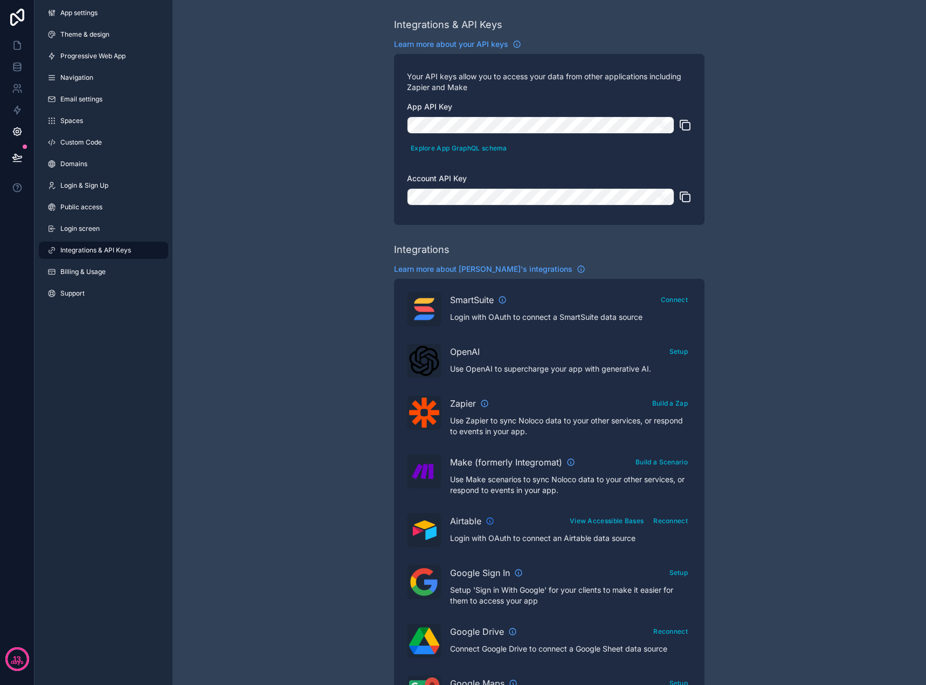
click at [489, 522] on icon "scrollable content" at bounding box center [490, 520] width 9 height 9
click at [10, 63] on link at bounding box center [17, 67] width 34 height 22
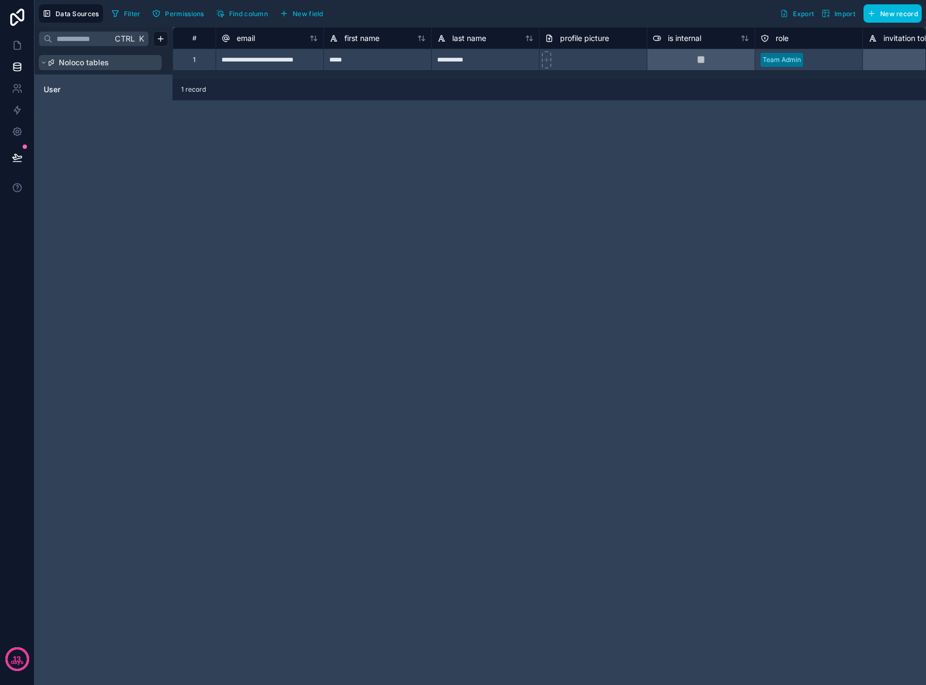
click at [52, 60] on icon at bounding box center [51, 62] width 6 height 6
click at [90, 65] on span "Noloco tables" at bounding box center [84, 62] width 50 height 11
click at [312, 13] on span "New field" at bounding box center [308, 14] width 31 height 8
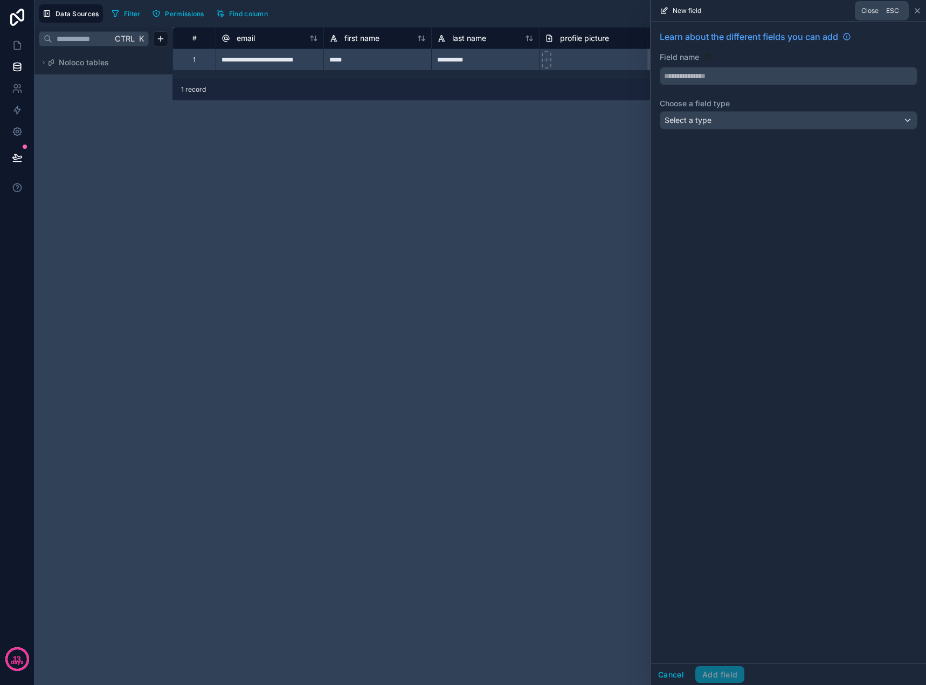
click at [919, 9] on icon at bounding box center [917, 11] width 4 height 4
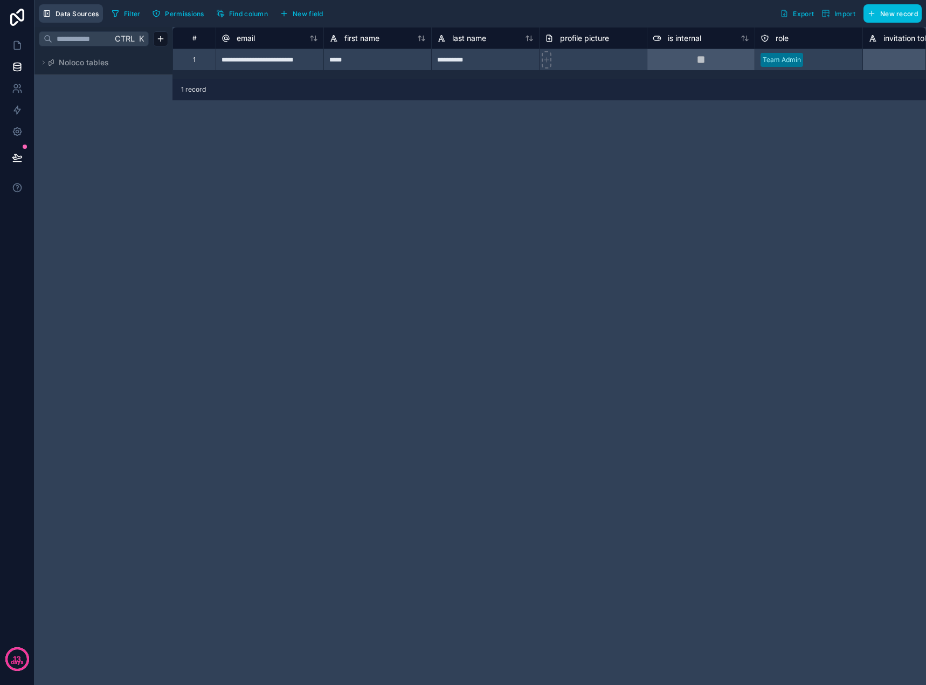
click at [68, 18] on button "Data Sources" at bounding box center [71, 13] width 64 height 18
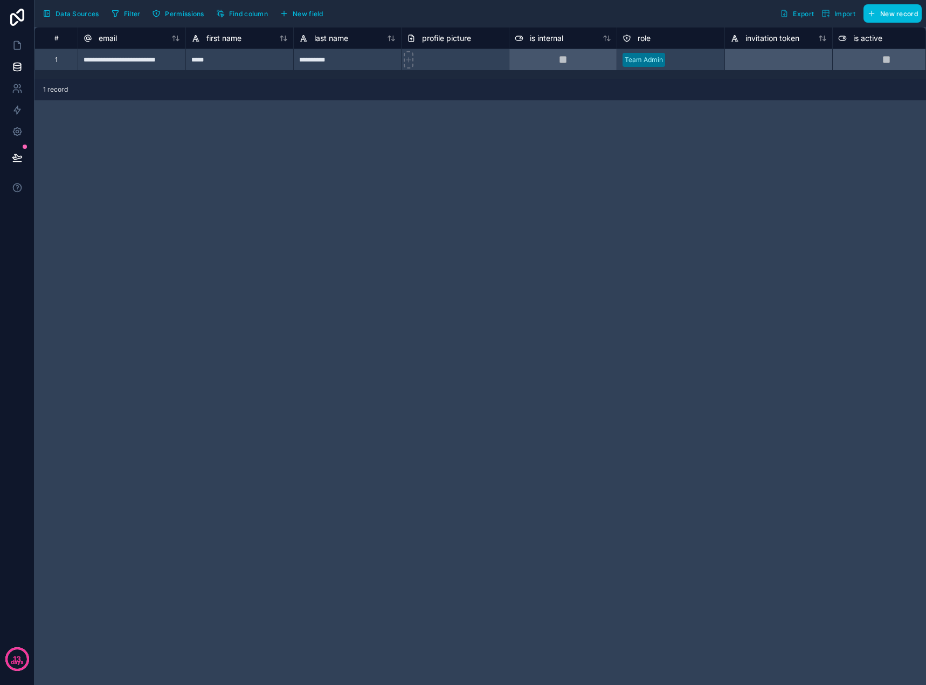
click at [68, 17] on span "Data Sources" at bounding box center [78, 14] width 44 height 8
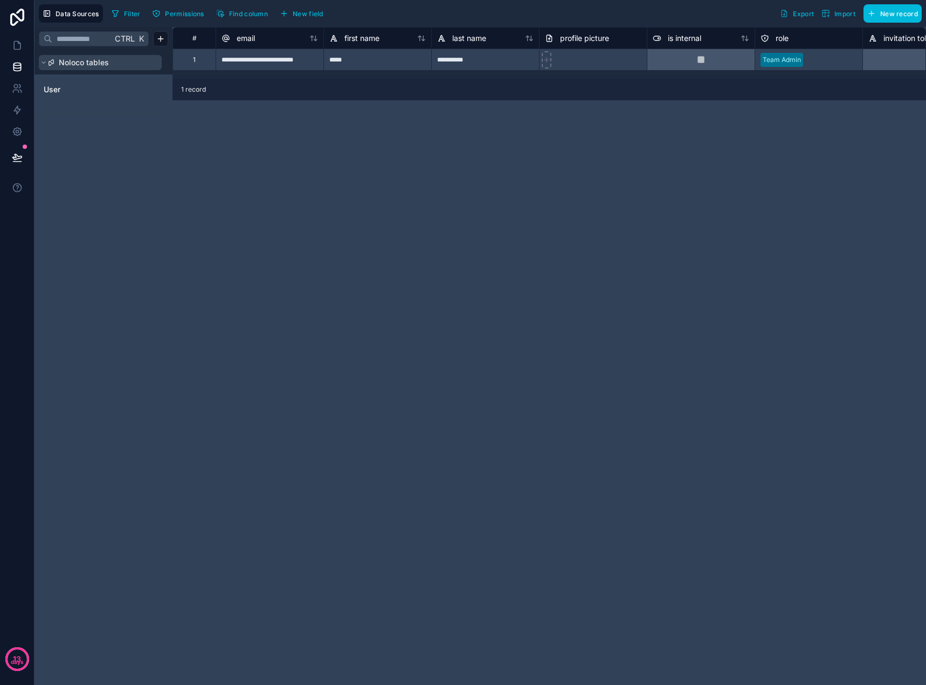
click at [66, 60] on span "Noloco tables" at bounding box center [84, 62] width 50 height 11
click at [16, 61] on icon at bounding box center [17, 66] width 11 height 11
click at [79, 19] on button "Data Sources" at bounding box center [71, 13] width 64 height 18
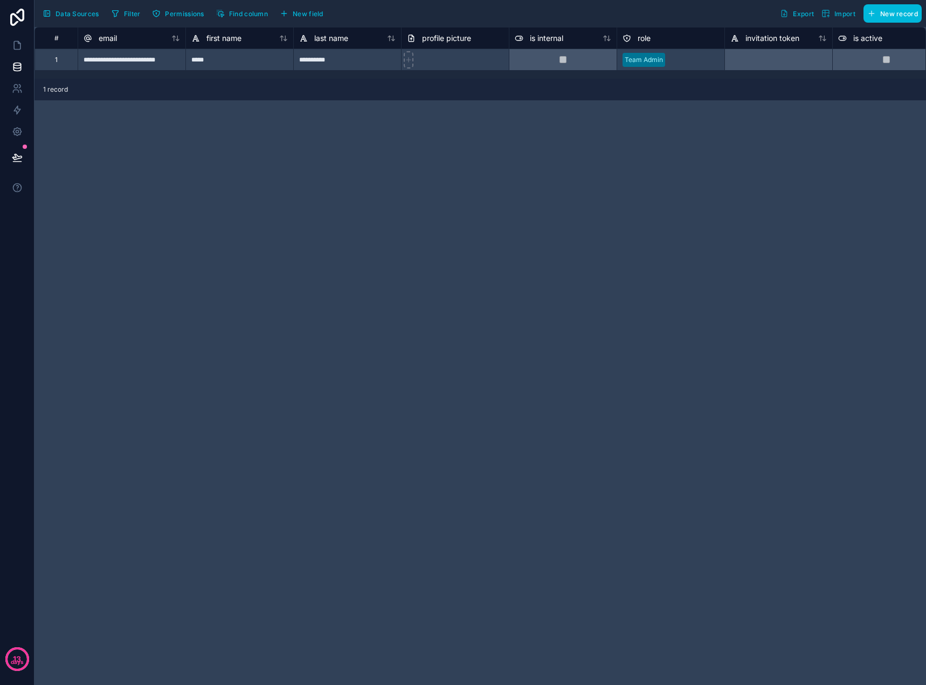
click at [79, 19] on button "Data Sources" at bounding box center [71, 13] width 64 height 18
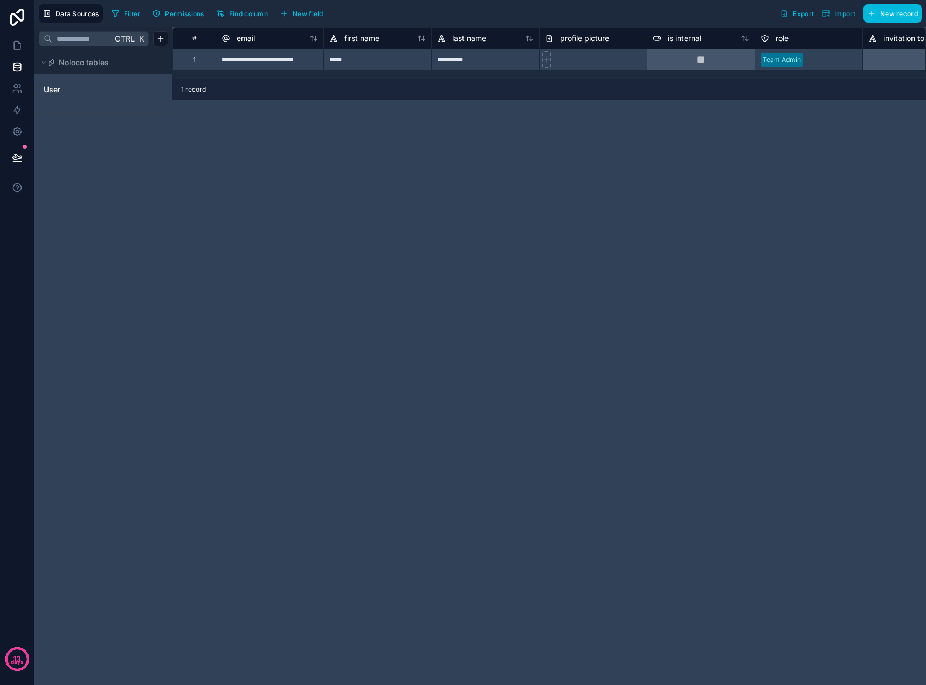
click at [150, 11] on button "Permissions" at bounding box center [177, 13] width 59 height 16
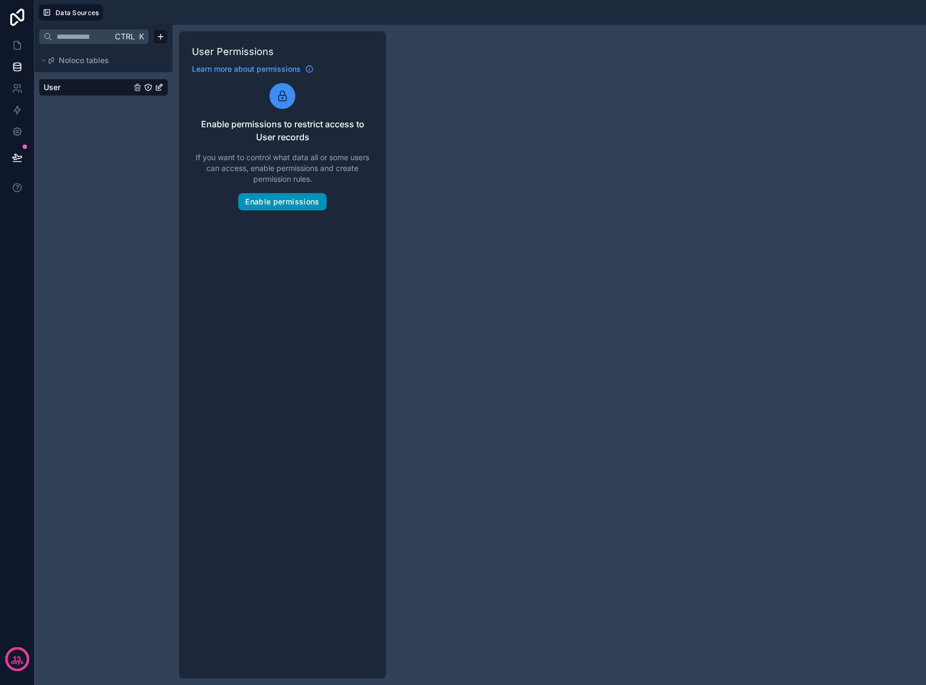
click at [300, 204] on button "Enable permissions" at bounding box center [282, 201] width 88 height 17
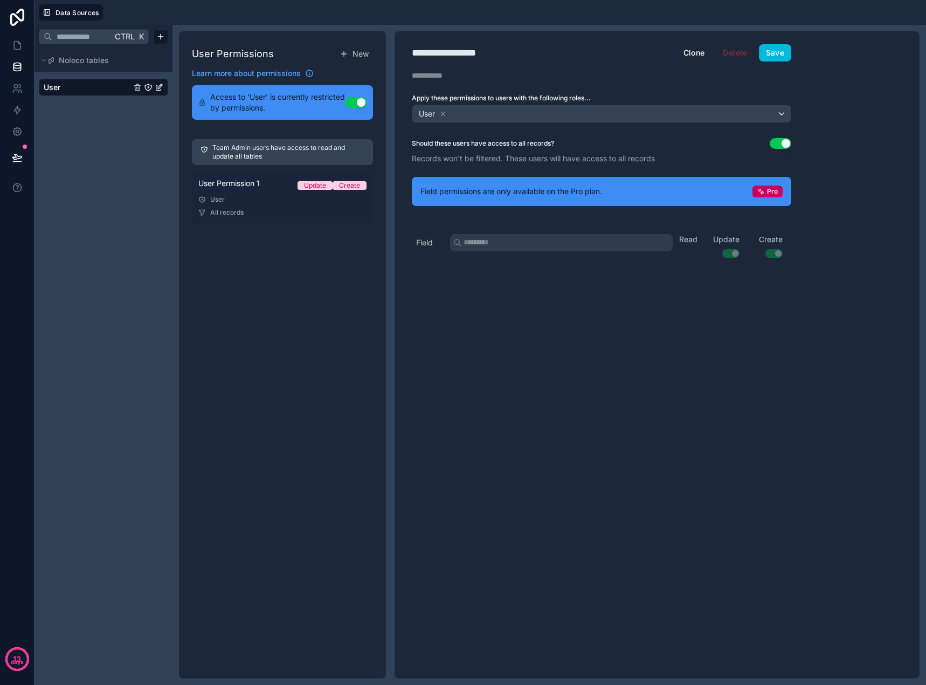
click at [286, 213] on div "All records" at bounding box center [282, 212] width 168 height 9
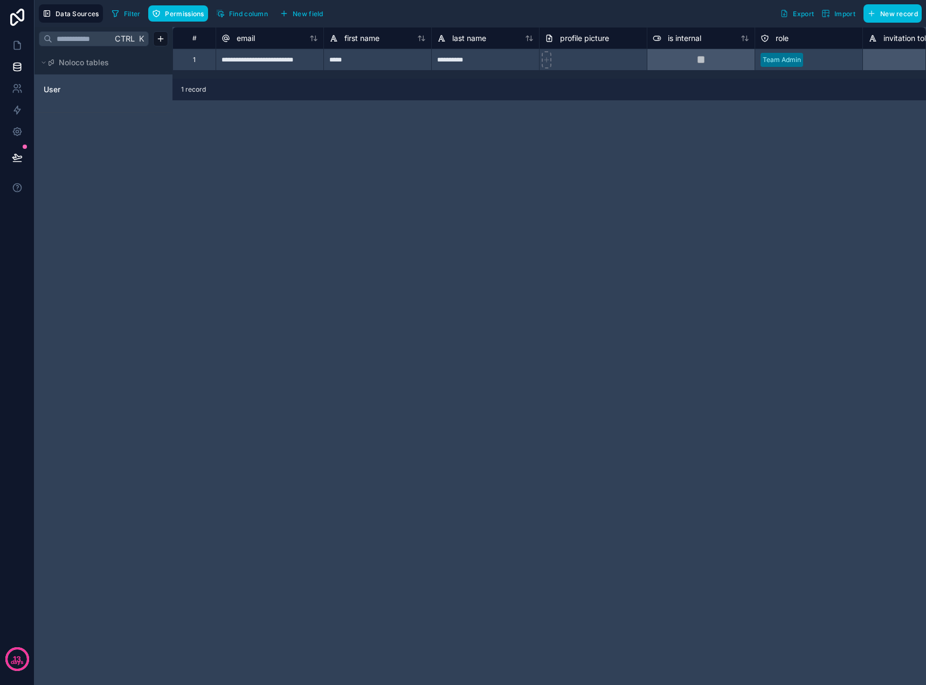
click at [241, 15] on span "Find column" at bounding box center [248, 14] width 39 height 8
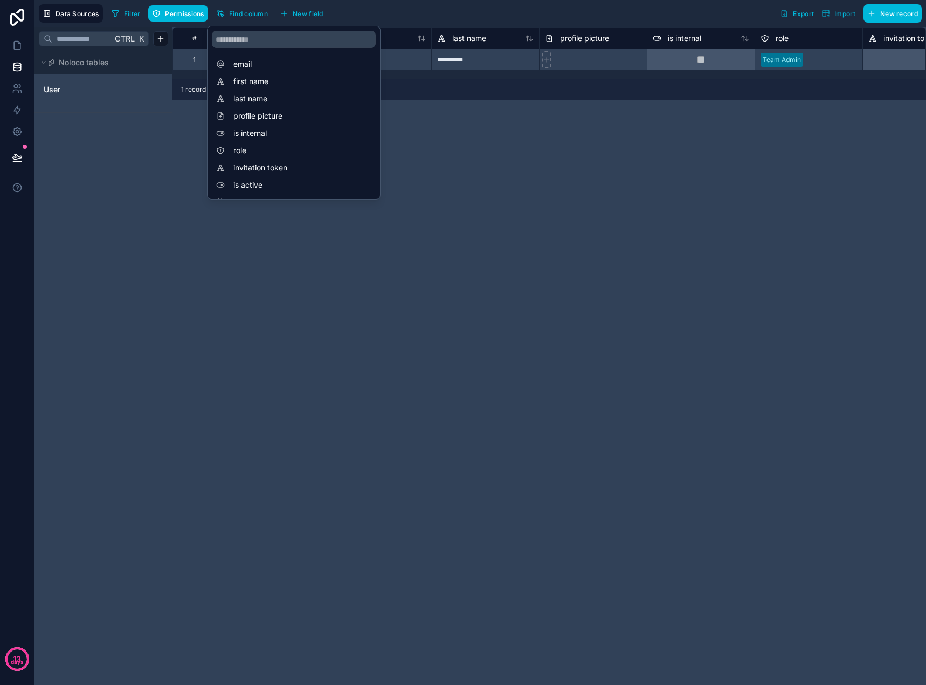
click at [241, 15] on span "Find column" at bounding box center [248, 14] width 39 height 8
click at [289, 16] on button "New field" at bounding box center [301, 13] width 51 height 16
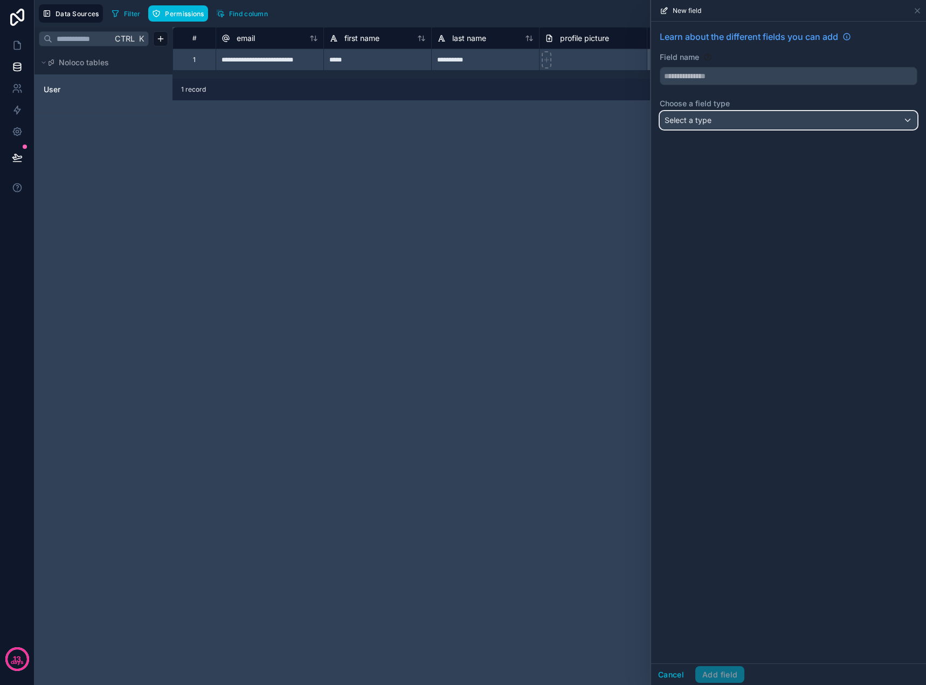
click at [756, 118] on div "Select a type" at bounding box center [788, 120] width 257 height 17
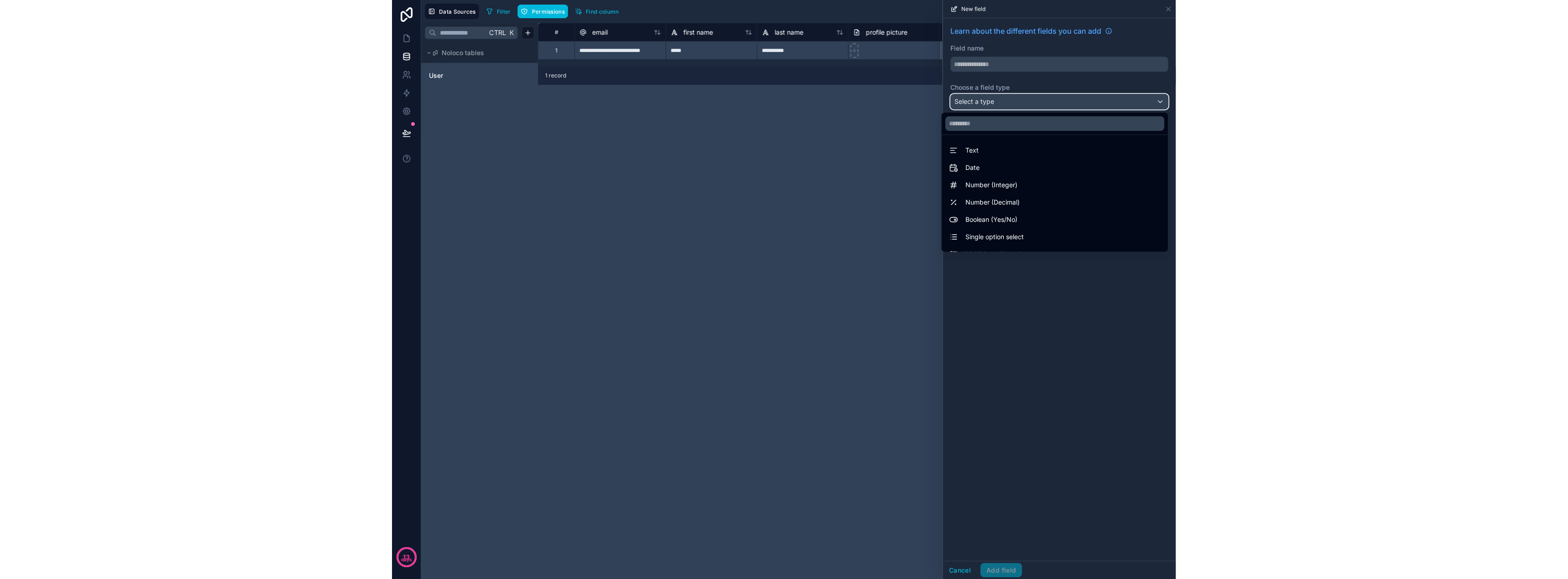
scroll to position [228, 0]
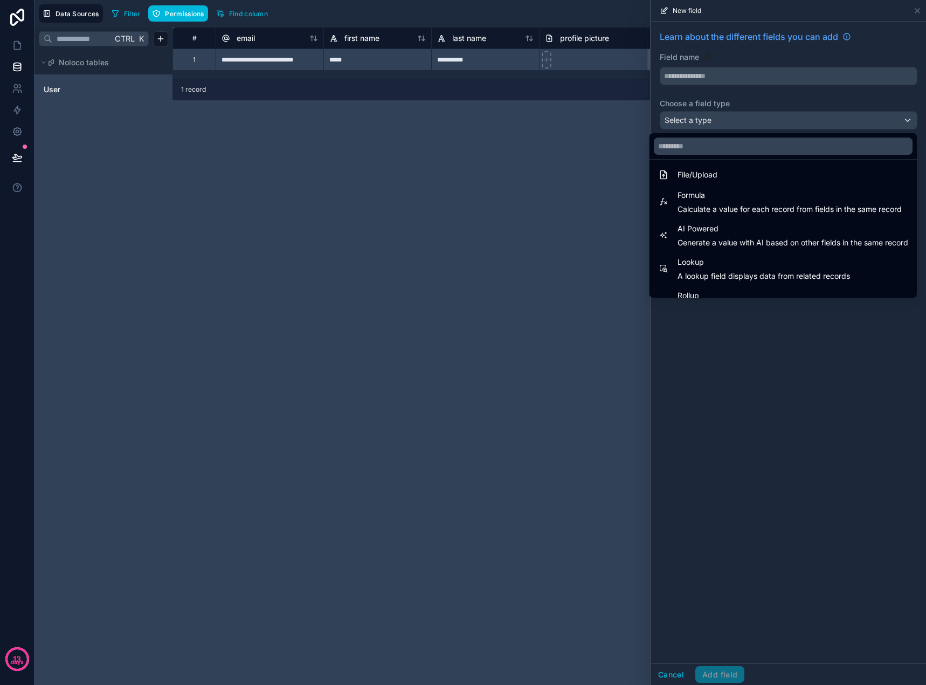
click at [756, 121] on div at bounding box center [788, 342] width 275 height 685
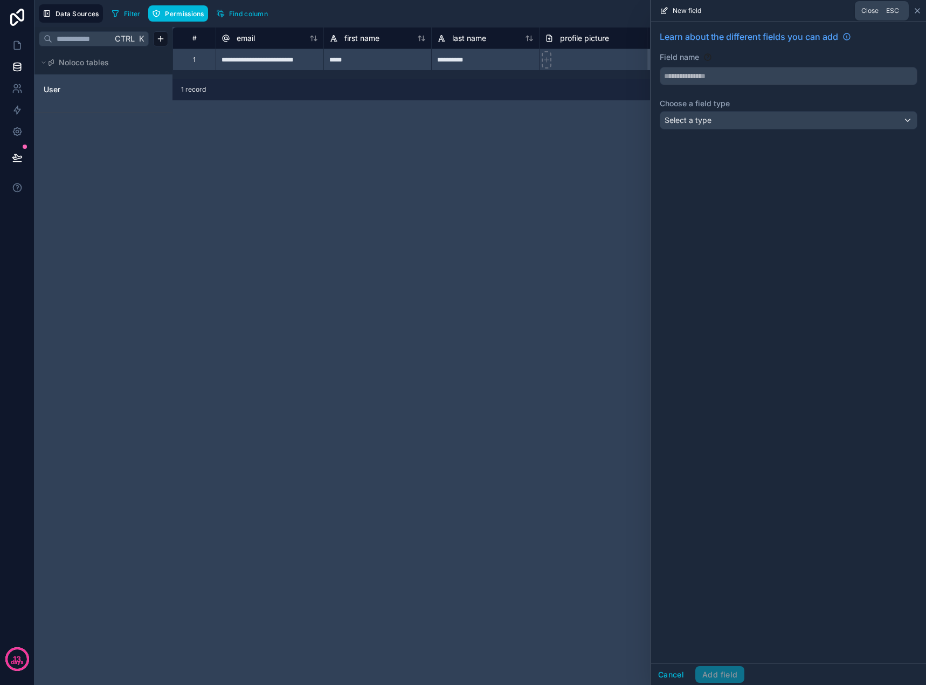
click at [916, 10] on icon at bounding box center [917, 11] width 4 height 4
